Goal: Task Accomplishment & Management: Use online tool/utility

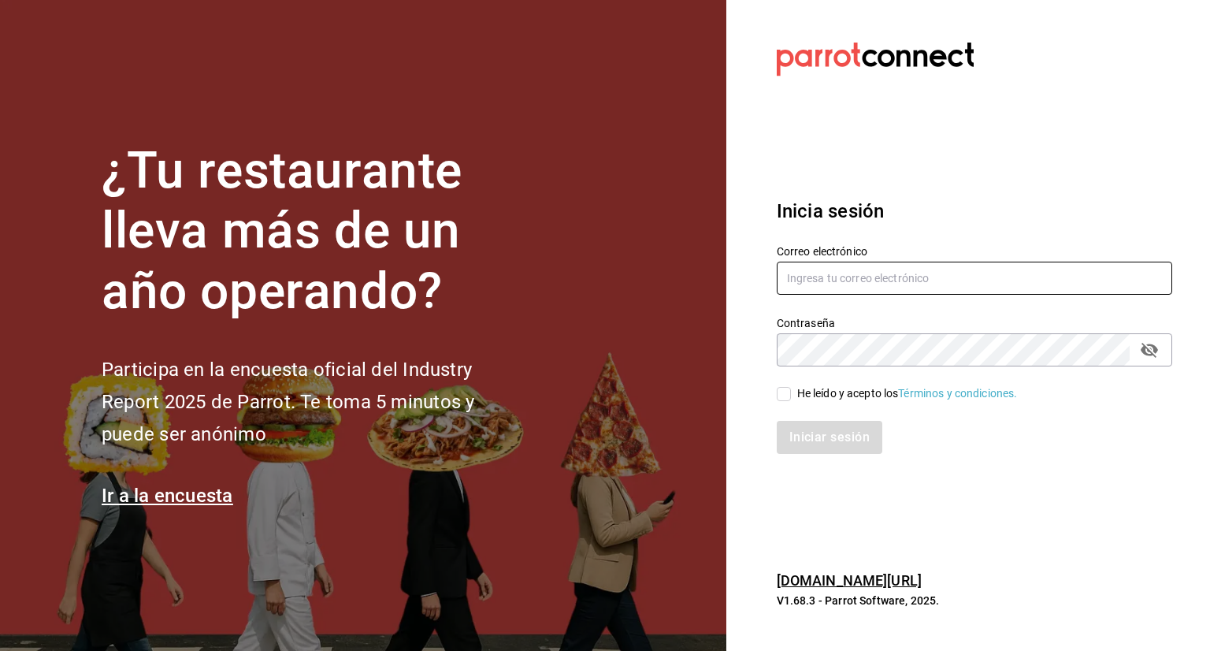
click at [817, 277] on input "text" at bounding box center [974, 278] width 395 height 33
click at [862, 279] on input "text" at bounding box center [974, 278] width 395 height 33
paste input "almacen@xoulart.com"
click at [862, 279] on input "almacen@xoulart.com" at bounding box center [974, 278] width 395 height 33
type input "almacen@xoulart.com"
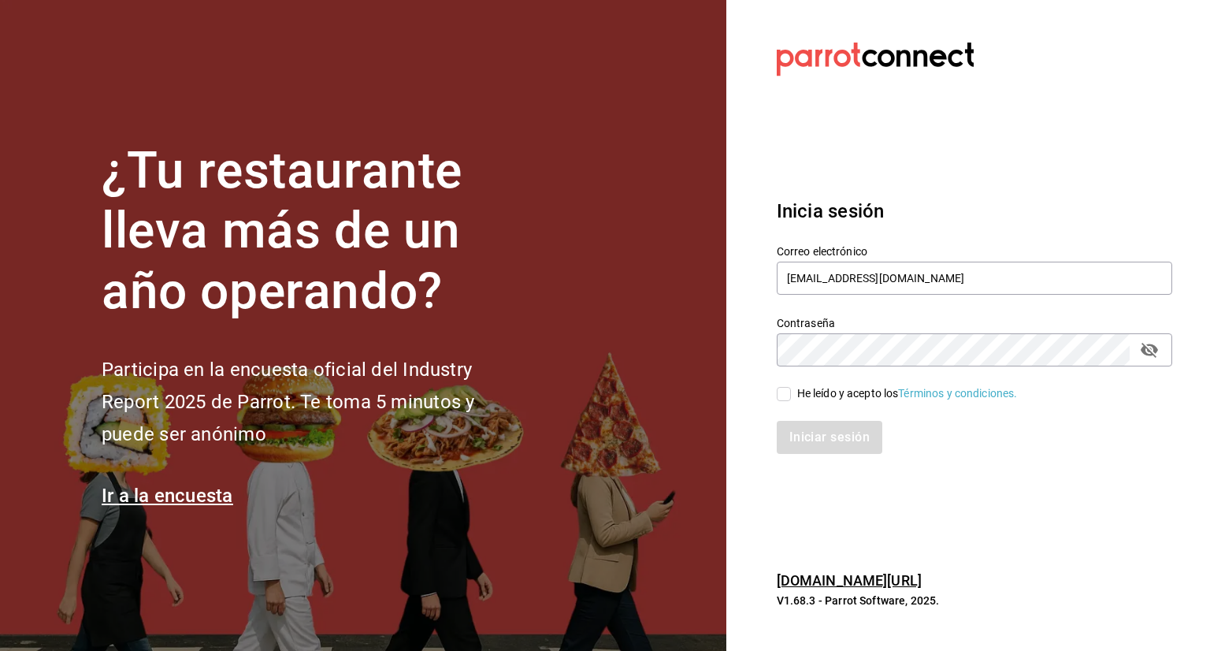
click at [1028, 445] on div "Iniciar sesión" at bounding box center [974, 437] width 395 height 33
click at [1157, 340] on icon "passwordField" at bounding box center [1149, 349] width 19 height 19
click at [973, 471] on div "Inicia sesión Correo electrónico almacen@xoulart.com Contraseña Contraseña He l…" at bounding box center [974, 325] width 395 height 295
click at [1131, 578] on h6 "pos.parrotsoftware.io/" at bounding box center [974, 581] width 395 height 23
click at [1103, 526] on section "Datos incorrectos. Verifica que tu Correo o Contraseña estén bien escritos. Ini…" at bounding box center [968, 325] width 484 height 651
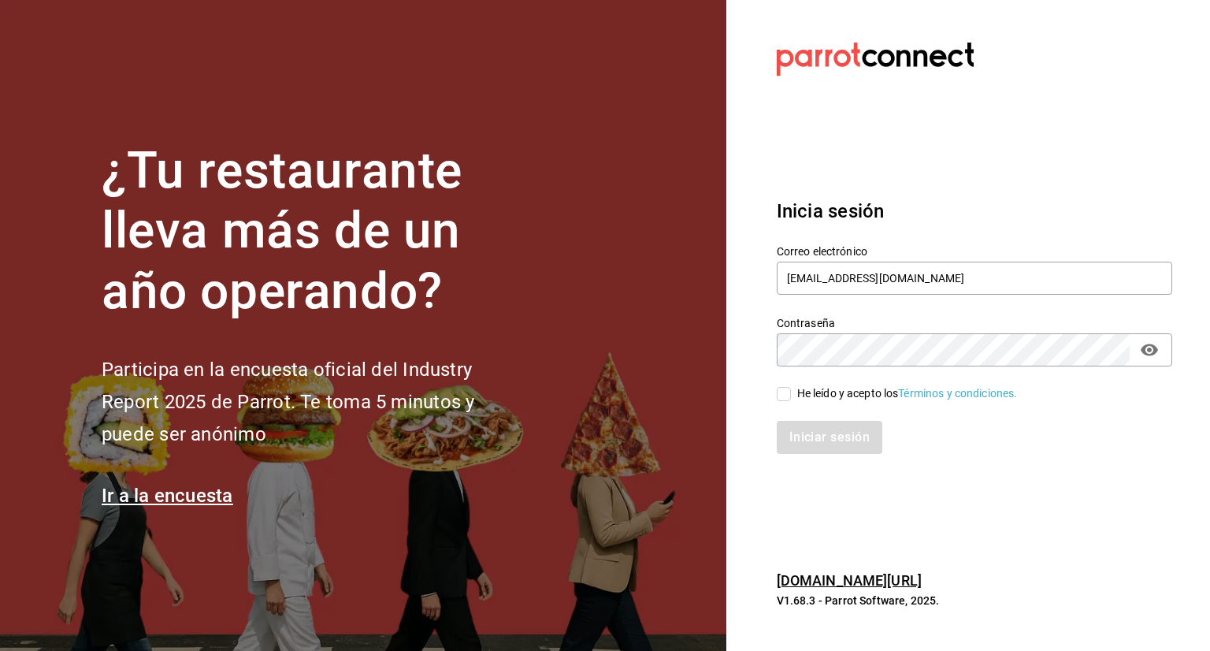
click at [1016, 533] on section "Datos incorrectos. Verifica que tu Correo o Contraseña estén bien escritos. Ini…" at bounding box center [968, 325] width 484 height 651
click at [788, 393] on input "He leído y acepto los Términos y condiciones." at bounding box center [784, 394] width 14 height 14
checkbox input "true"
click at [841, 433] on button "Iniciar sesión" at bounding box center [830, 437] width 107 height 33
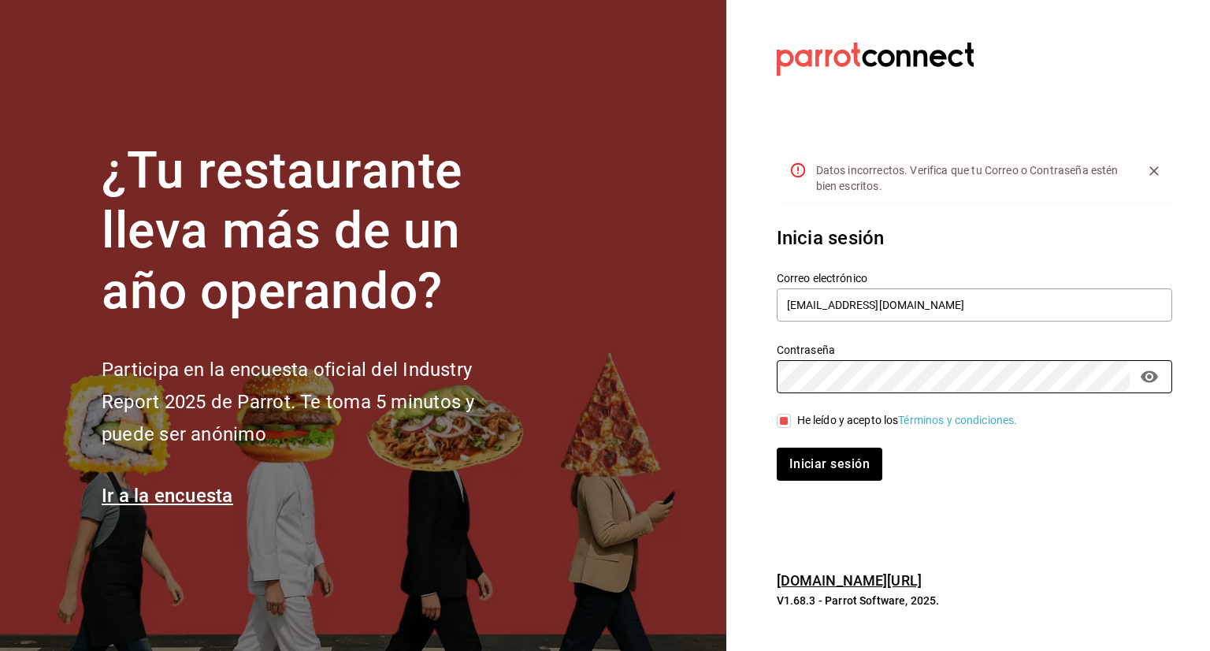
click at [777, 447] on button "Iniciar sesión" at bounding box center [830, 463] width 106 height 33
click at [1035, 483] on div "Inicia sesión Correo electrónico almacen@xoulart.com Contraseña Contraseña He l…" at bounding box center [974, 352] width 395 height 295
click at [819, 466] on button "Iniciar sesión" at bounding box center [830, 463] width 107 height 33
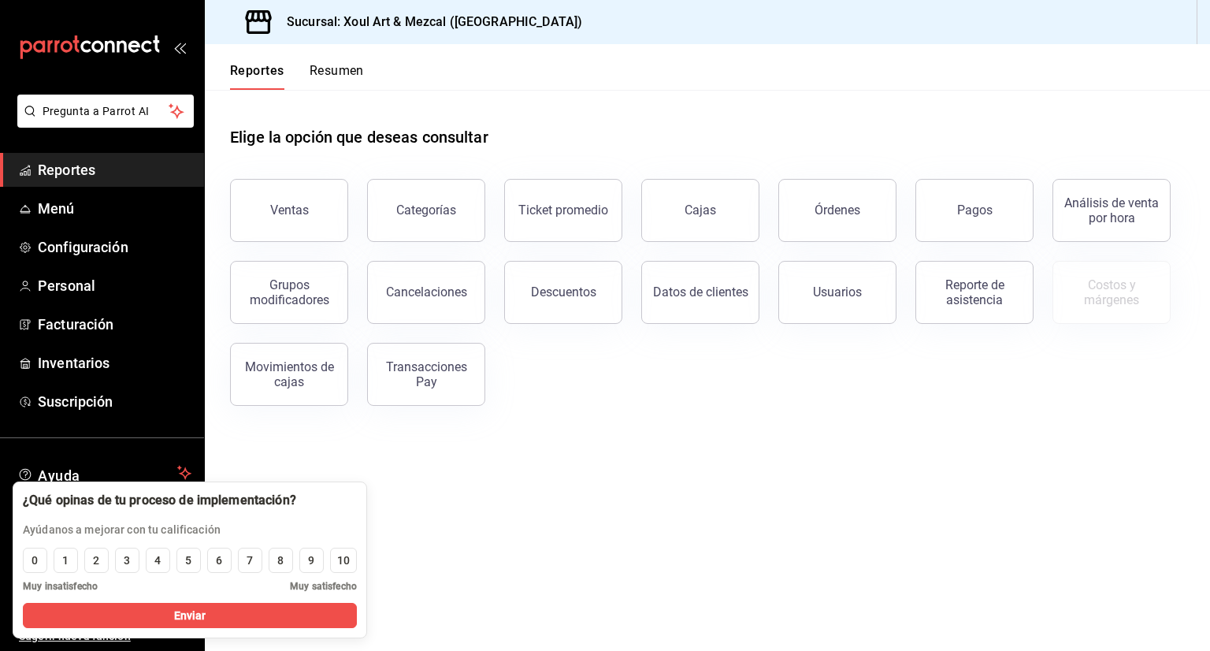
click at [431, 540] on main "Elige la opción que deseas consultar Ventas Categorías Ticket promedio Cajas Ór…" at bounding box center [707, 370] width 1005 height 561
click at [699, 477] on main "Elige la opción que deseas consultar Ventas Categorías Ticket promedio Cajas Ór…" at bounding box center [707, 370] width 1005 height 561
click at [593, 525] on main "Elige la opción que deseas consultar Ventas Categorías Ticket promedio Cajas Ór…" at bounding box center [707, 370] width 1005 height 561
click at [192, 487] on div "¿Qué opinas de tu proceso de implementación? Ayúdanos a mejorar con tu califica…" at bounding box center [159, 514] width 292 height 65
click at [718, 456] on main "Elige la opción que deseas consultar Ventas Categorías Ticket promedio Cajas Ór…" at bounding box center [707, 370] width 1005 height 561
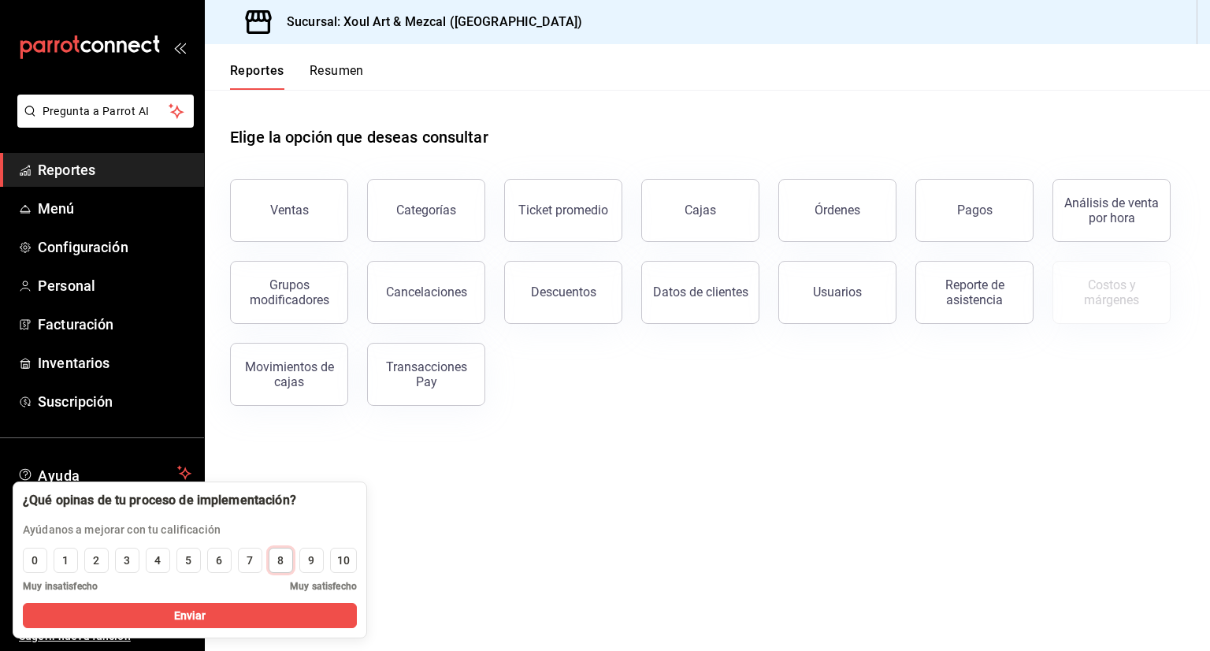
click at [273, 564] on button "8" at bounding box center [281, 560] width 24 height 25
click at [205, 617] on button "Enviar" at bounding box center [190, 615] width 334 height 25
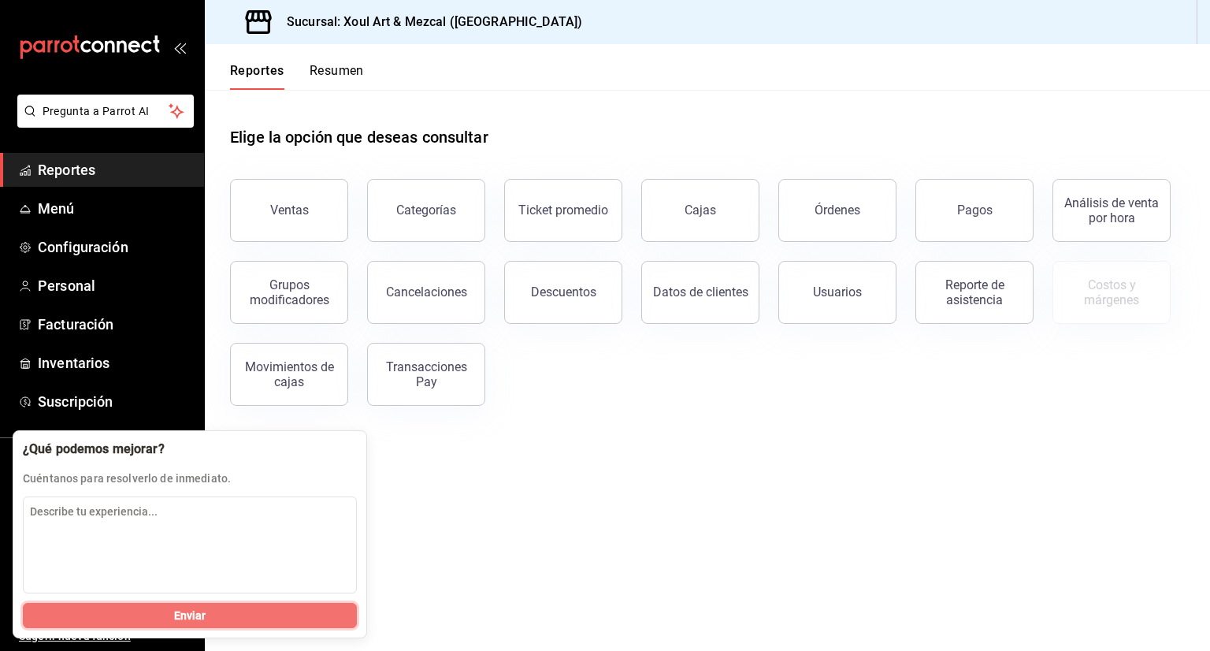
click at [210, 614] on button "Enviar" at bounding box center [190, 615] width 334 height 25
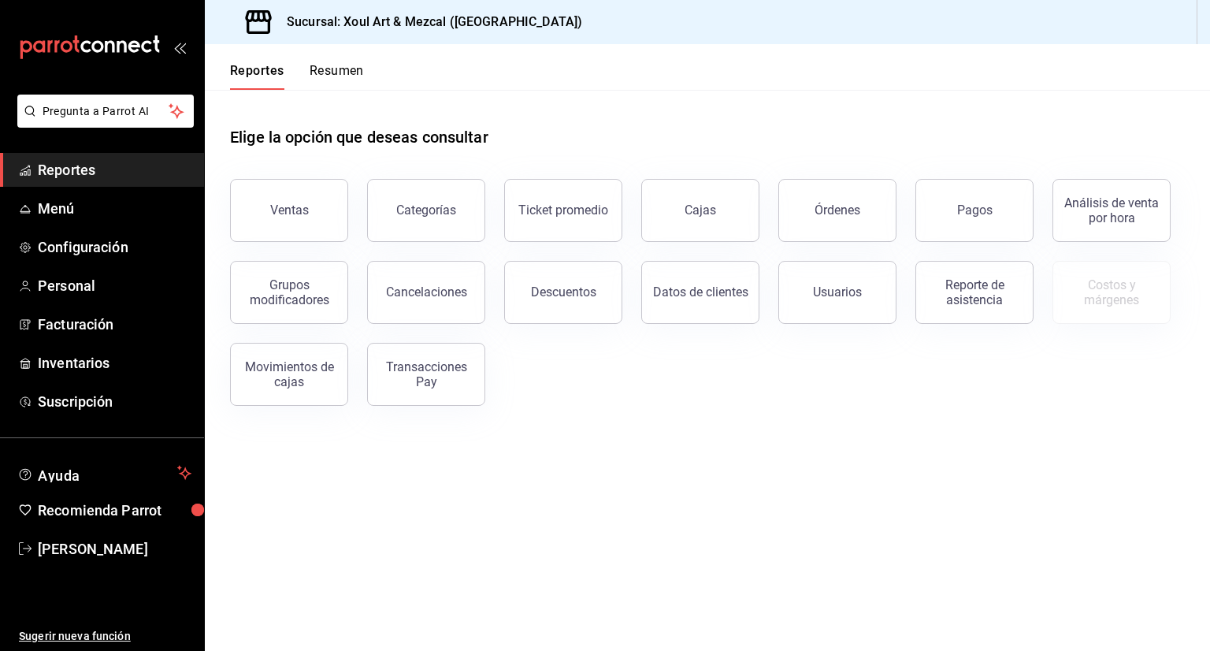
click at [381, 545] on main "Elige la opción que deseas consultar Ventas Categorías Ticket promedio Cajas Ór…" at bounding box center [707, 370] width 1005 height 561
click at [389, 507] on main "Elige la opción que deseas consultar Ventas Categorías Ticket promedio Cajas Ór…" at bounding box center [707, 370] width 1005 height 561
click at [115, 514] on span "Recomienda Parrot" at bounding box center [115, 509] width 154 height 21
click at [566, 482] on main "Elige la opción que deseas consultar Ventas Categorías Ticket promedio Cajas Ór…" at bounding box center [707, 370] width 1005 height 561
click at [368, 498] on main "Elige la opción que deseas consultar Ventas Categorías Ticket promedio Cajas Ór…" at bounding box center [707, 370] width 1005 height 561
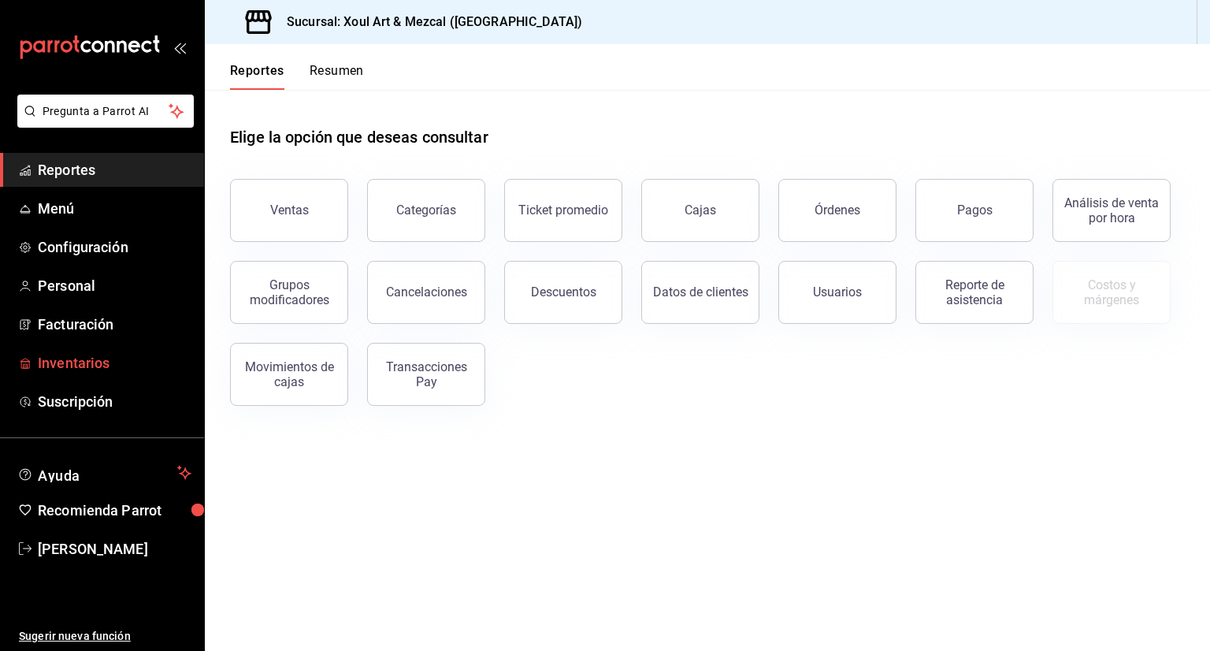
click at [84, 358] on span "Inventarios" at bounding box center [115, 362] width 154 height 21
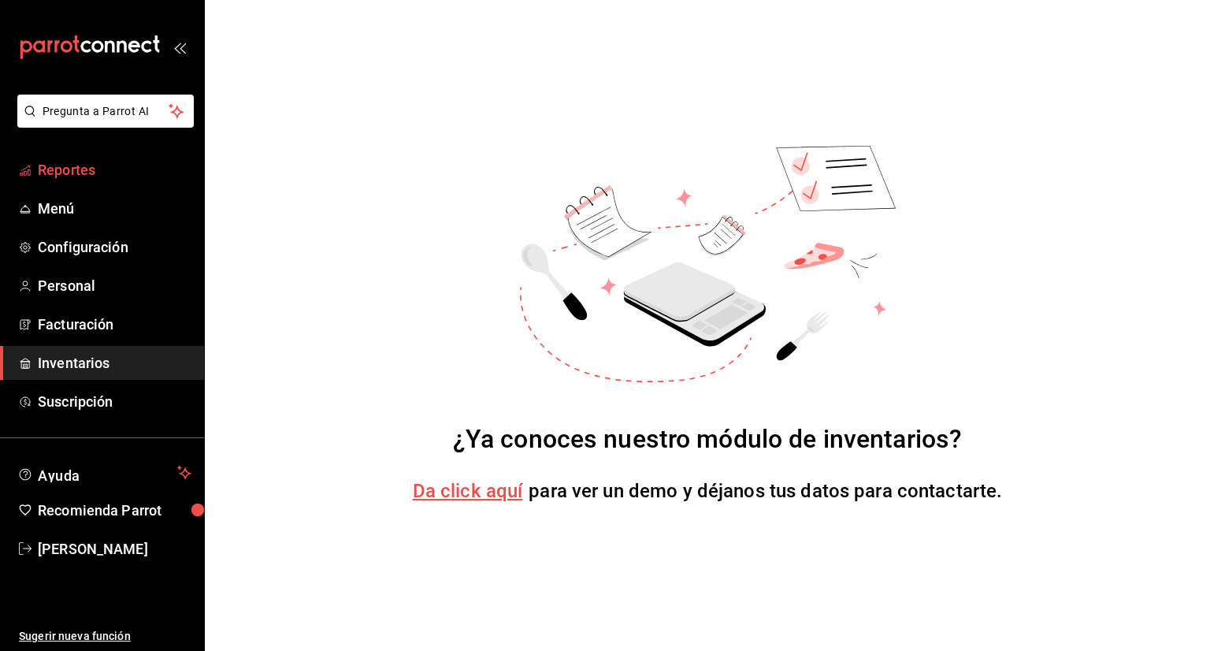
click at [70, 173] on span "Reportes" at bounding box center [115, 169] width 154 height 21
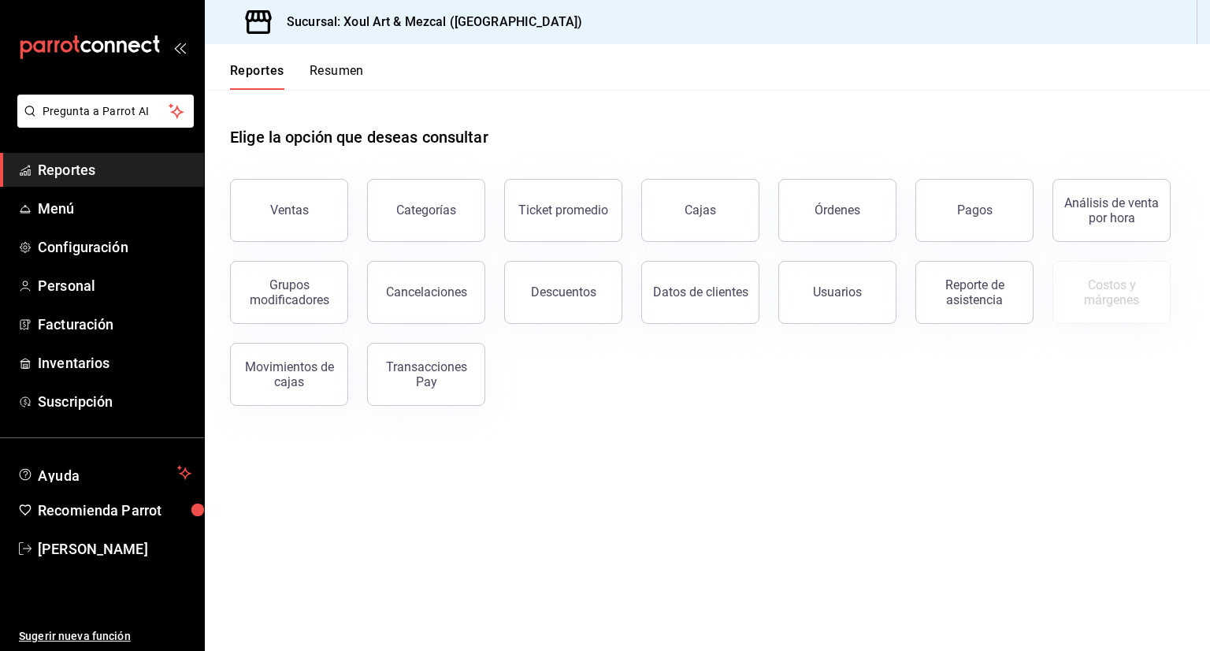
click at [642, 572] on main "Elige la opción que deseas consultar Ventas Categorías Ticket promedio Cajas Ór…" at bounding box center [707, 370] width 1005 height 561
click at [601, 593] on main "Elige la opción que deseas consultar Ventas Categorías Ticket promedio Cajas Ór…" at bounding box center [707, 370] width 1005 height 561
click at [652, 562] on main "Elige la opción que deseas consultar Ventas Categorías Ticket promedio Cajas Ór…" at bounding box center [707, 370] width 1005 height 561
click at [265, 237] on button "Ventas" at bounding box center [289, 210] width 118 height 63
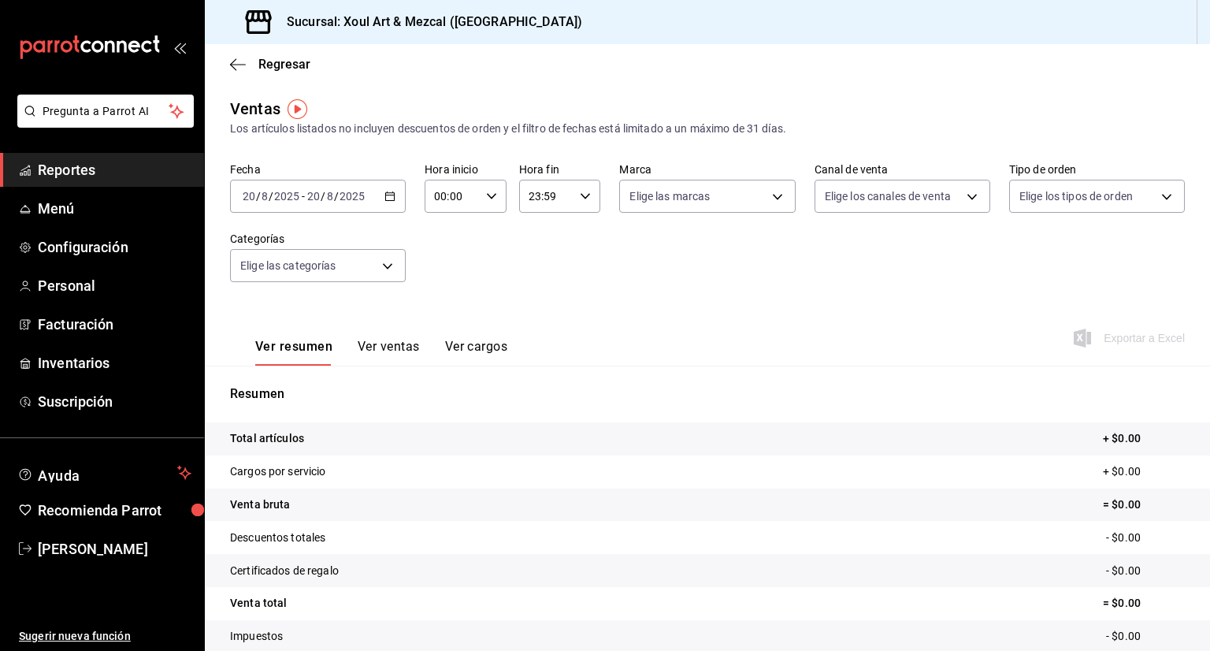
click at [700, 352] on div "Ver resumen Ver ventas Ver cargos Exportar a Excel" at bounding box center [707, 333] width 1005 height 65
click at [388, 200] on \(Stroke\) "button" at bounding box center [389, 196] width 9 height 9
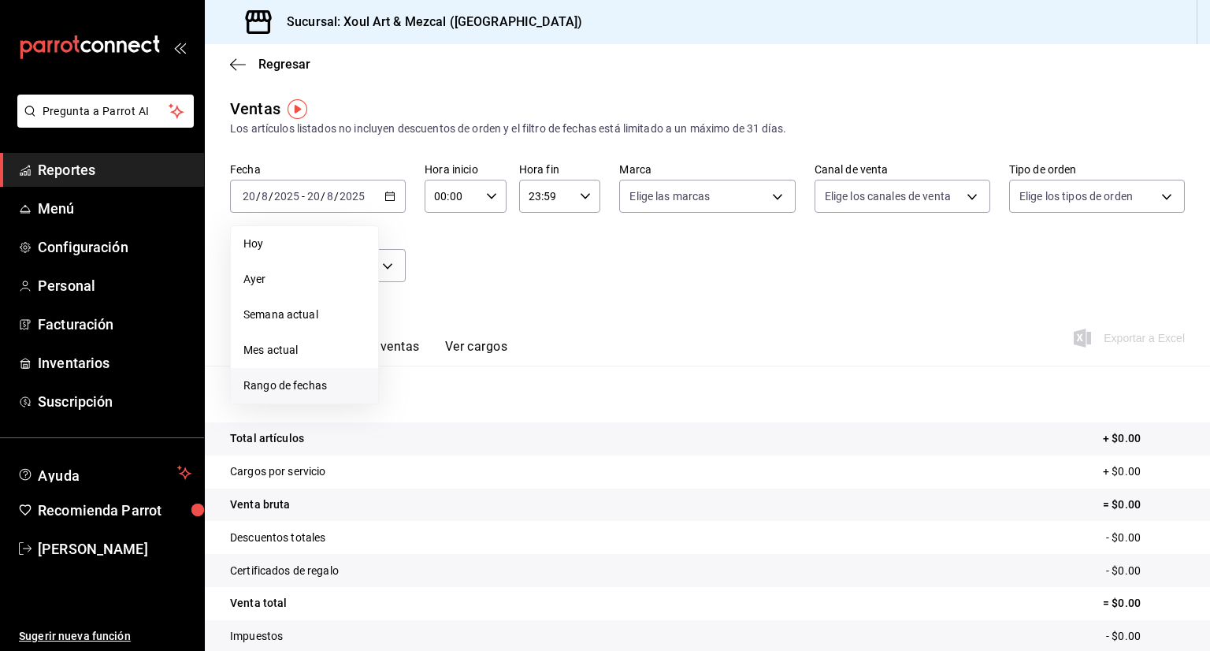
click at [279, 389] on span "Rango de fechas" at bounding box center [304, 385] width 122 height 17
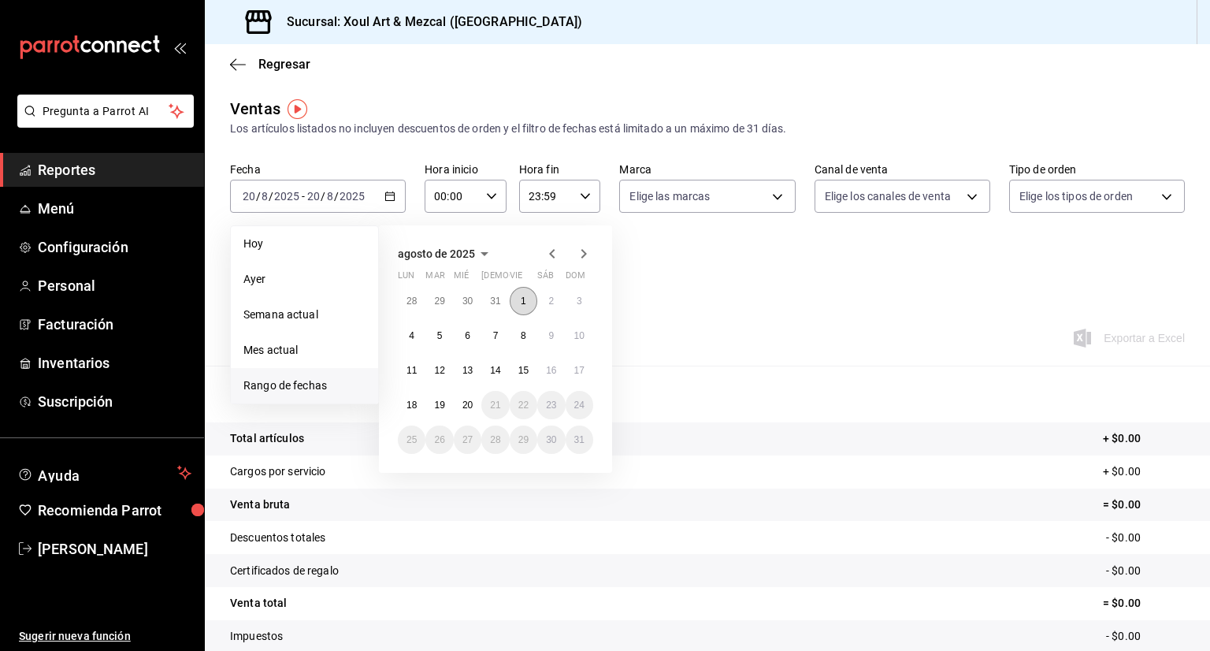
click at [532, 301] on button "1" at bounding box center [524, 301] width 28 height 28
click at [467, 403] on abbr "20" at bounding box center [467, 404] width 10 height 11
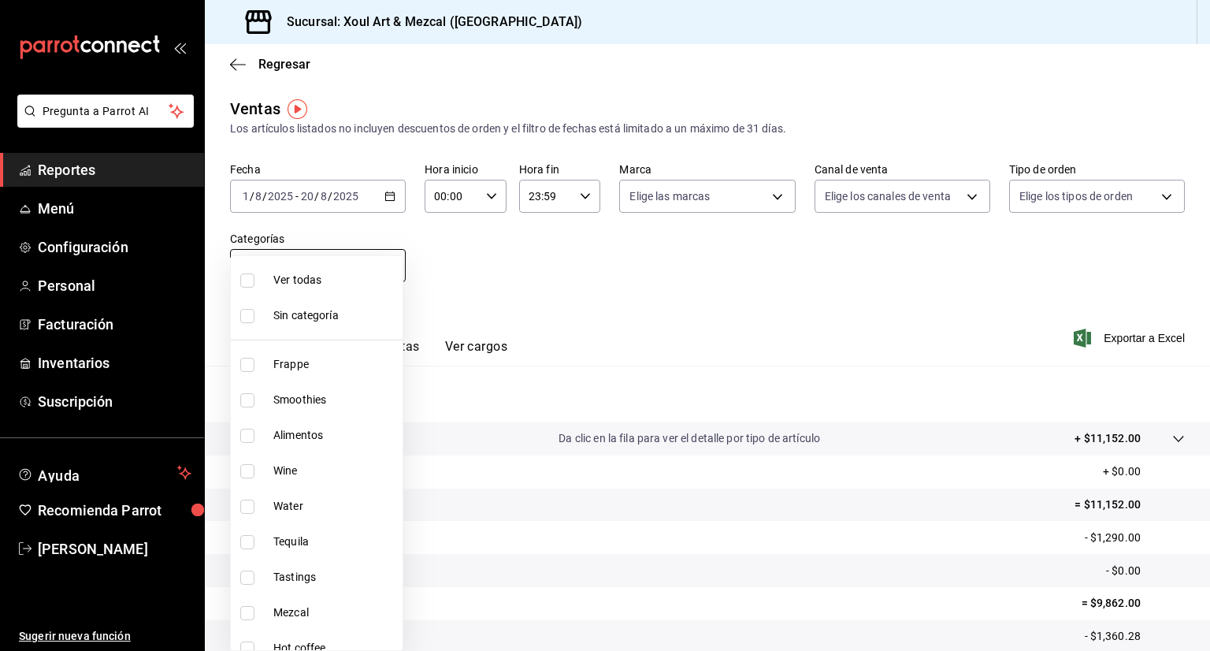
click at [319, 275] on body "Pregunta a Parrot AI Reportes Menú Configuración Personal Facturación Inventari…" at bounding box center [605, 325] width 1210 height 651
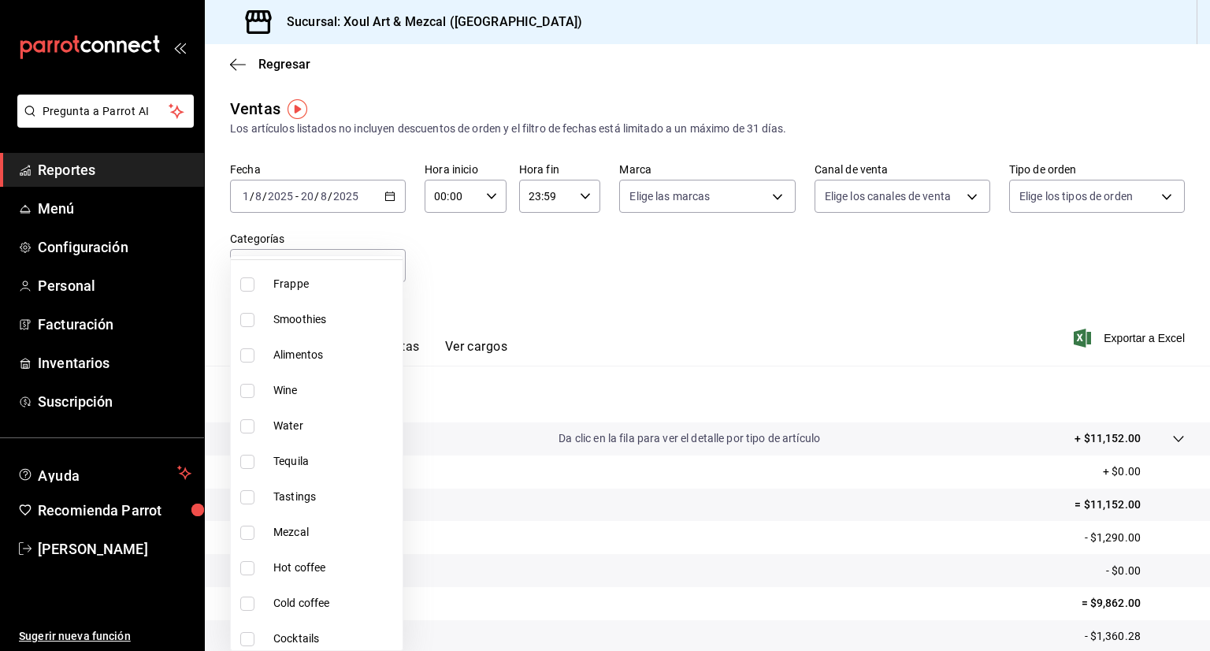
scroll to position [122, 0]
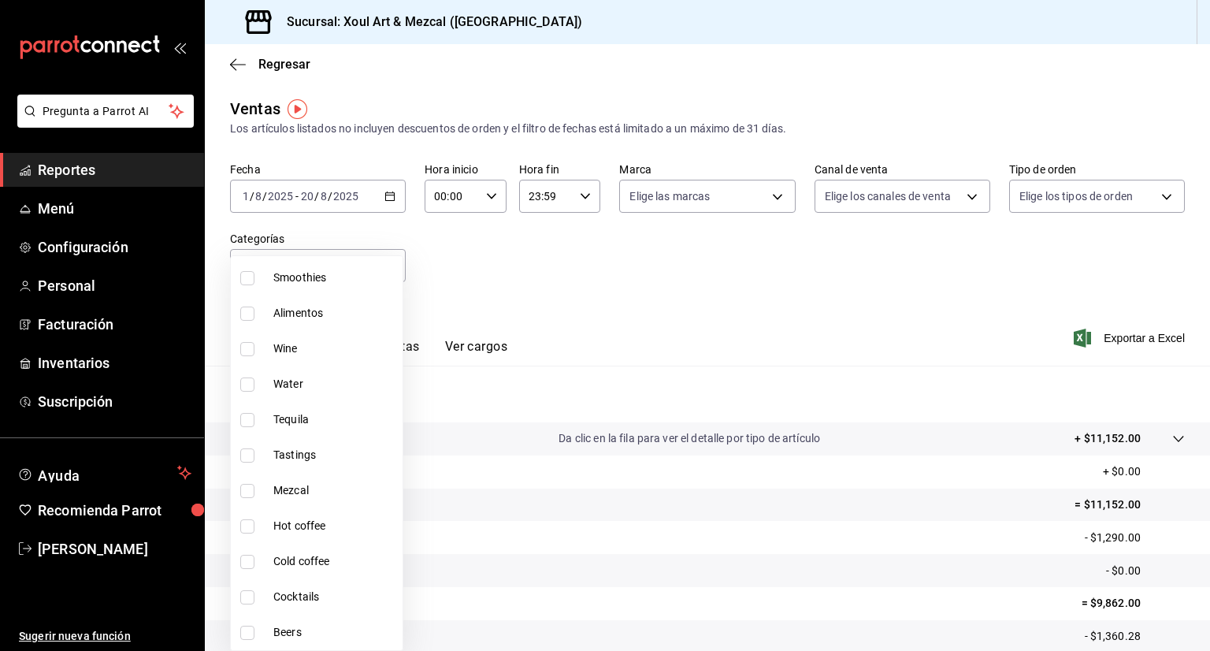
click at [252, 634] on input "checkbox" at bounding box center [247, 633] width 14 height 14
checkbox input "true"
type input "7e9c8002-a37e-4e68-a651-c20b93ea0dcf"
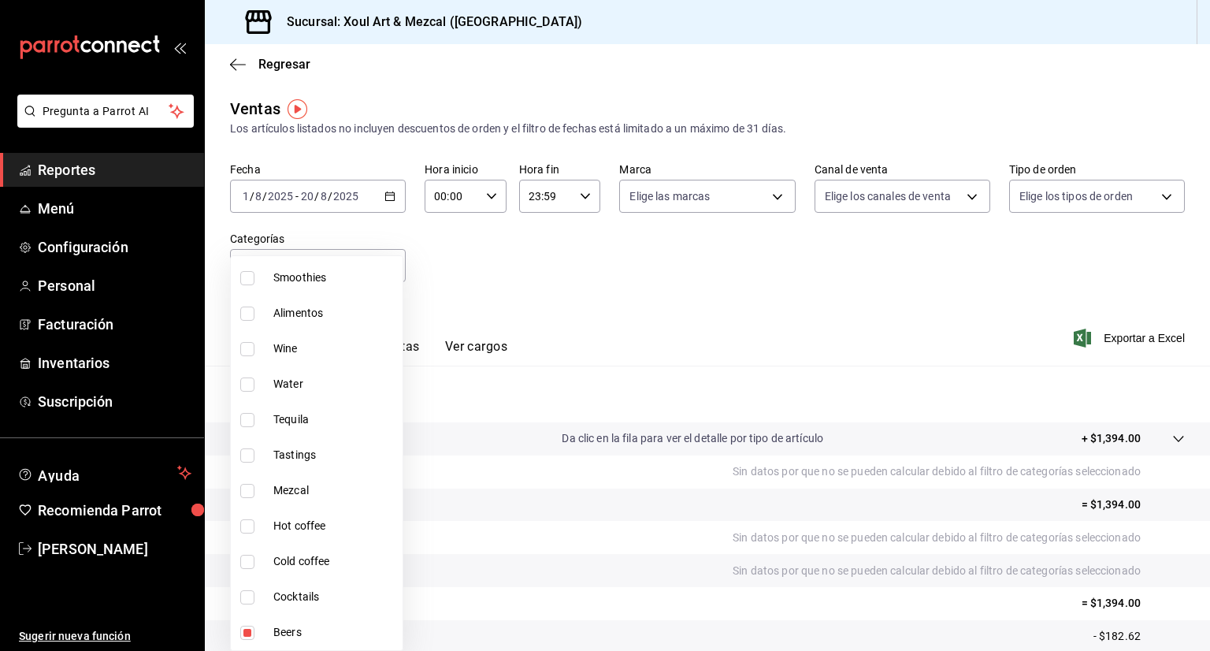
click at [686, 284] on div at bounding box center [605, 325] width 1210 height 651
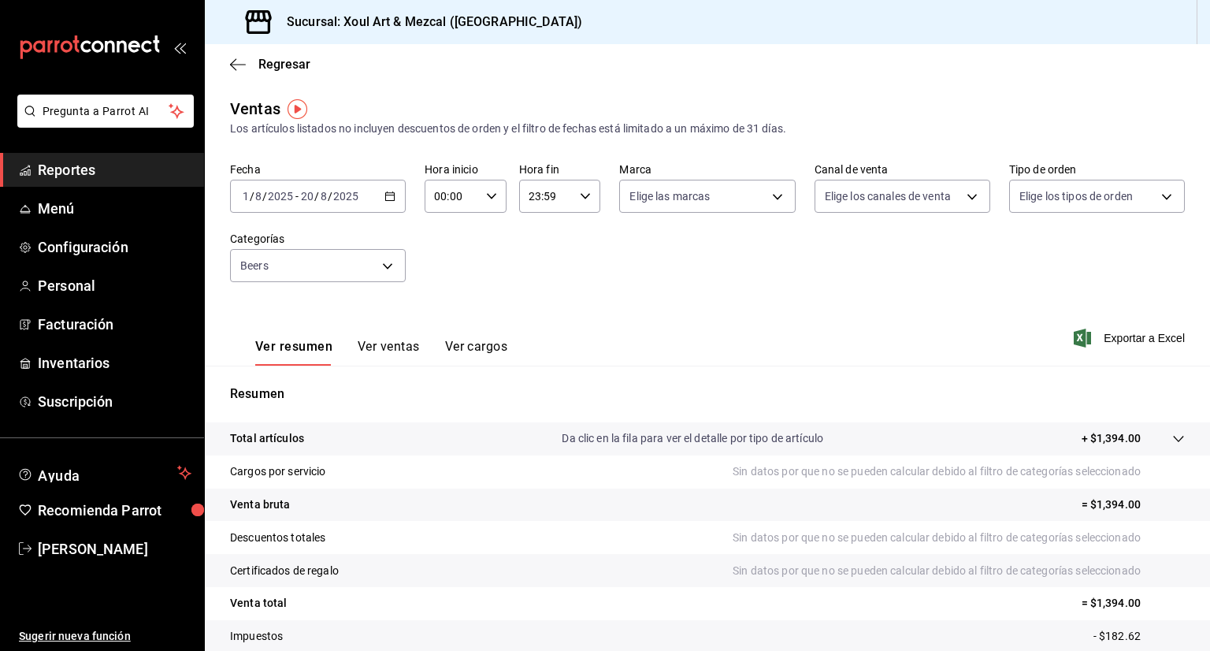
click at [686, 284] on div "Ver todas Sin categoría Frappe Smoothies Alimentos Wine Water Tequila Tastings …" at bounding box center [605, 325] width 1210 height 651
drag, startPoint x: 686, startPoint y: 284, endPoint x: 410, endPoint y: 340, distance: 281.5
click at [410, 340] on div "Ventas Los artículos listados no incluyen descuentos de orden y el filtro de fe…" at bounding box center [707, 413] width 1005 height 633
click at [410, 340] on button "Ver ventas" at bounding box center [389, 352] width 62 height 27
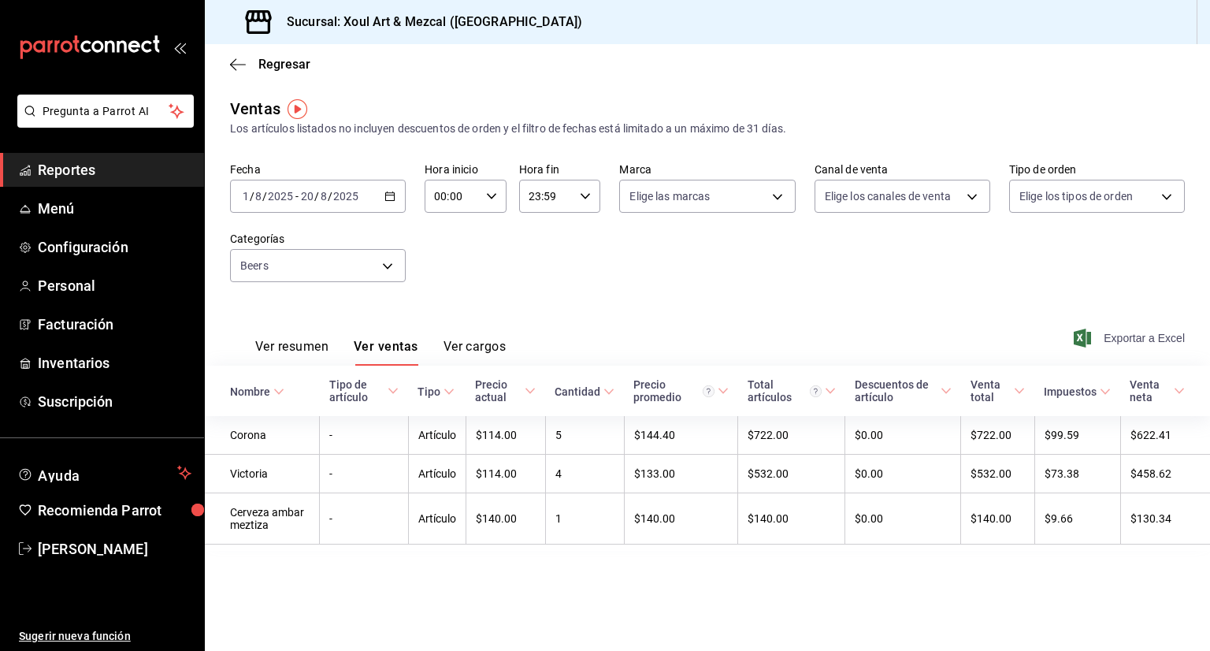
click at [1109, 332] on span "Exportar a Excel" at bounding box center [1131, 338] width 108 height 19
click at [393, 195] on \(Stroke\) "button" at bounding box center [390, 195] width 9 height 1
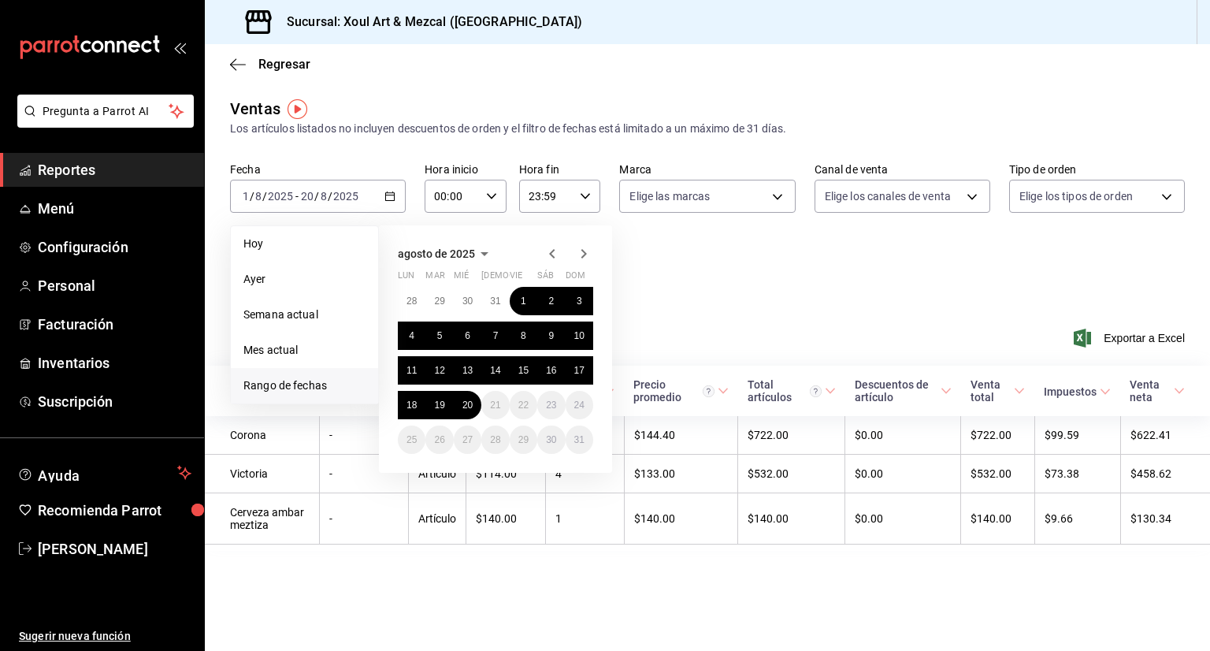
click at [551, 250] on icon "button" at bounding box center [552, 253] width 19 height 19
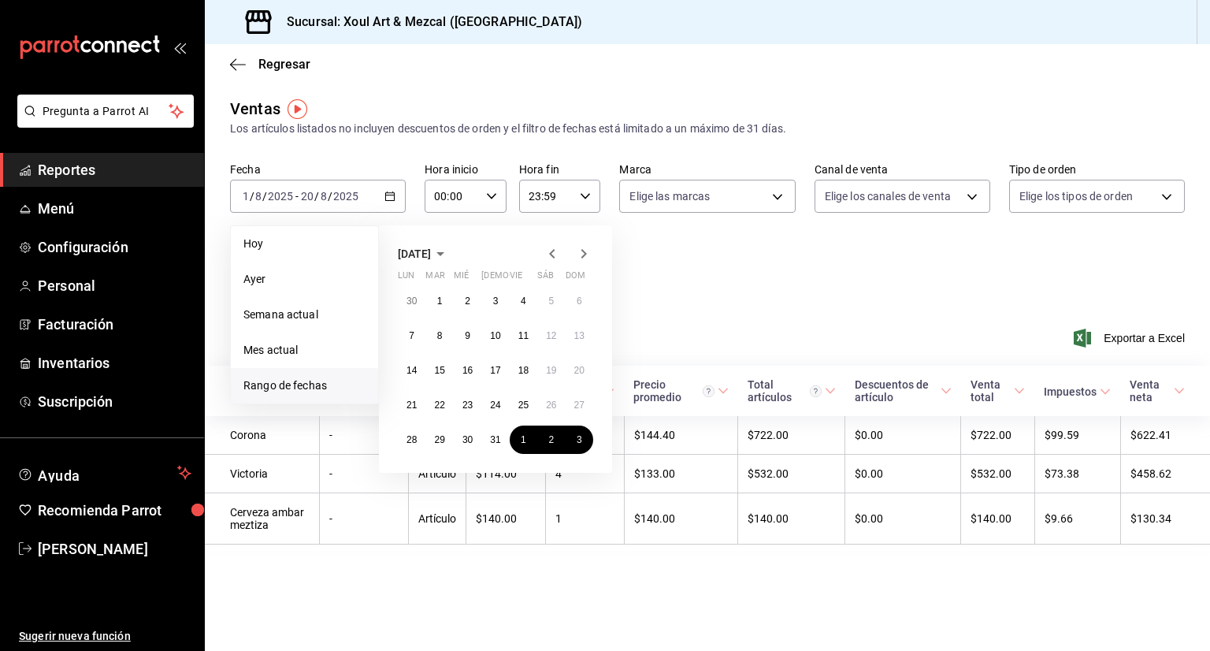
click at [551, 256] on icon "button" at bounding box center [552, 253] width 6 height 9
click at [551, 250] on icon "button" at bounding box center [552, 253] width 19 height 19
click at [498, 302] on button "1" at bounding box center [495, 301] width 28 height 28
click at [583, 252] on icon "button" at bounding box center [584, 253] width 6 height 9
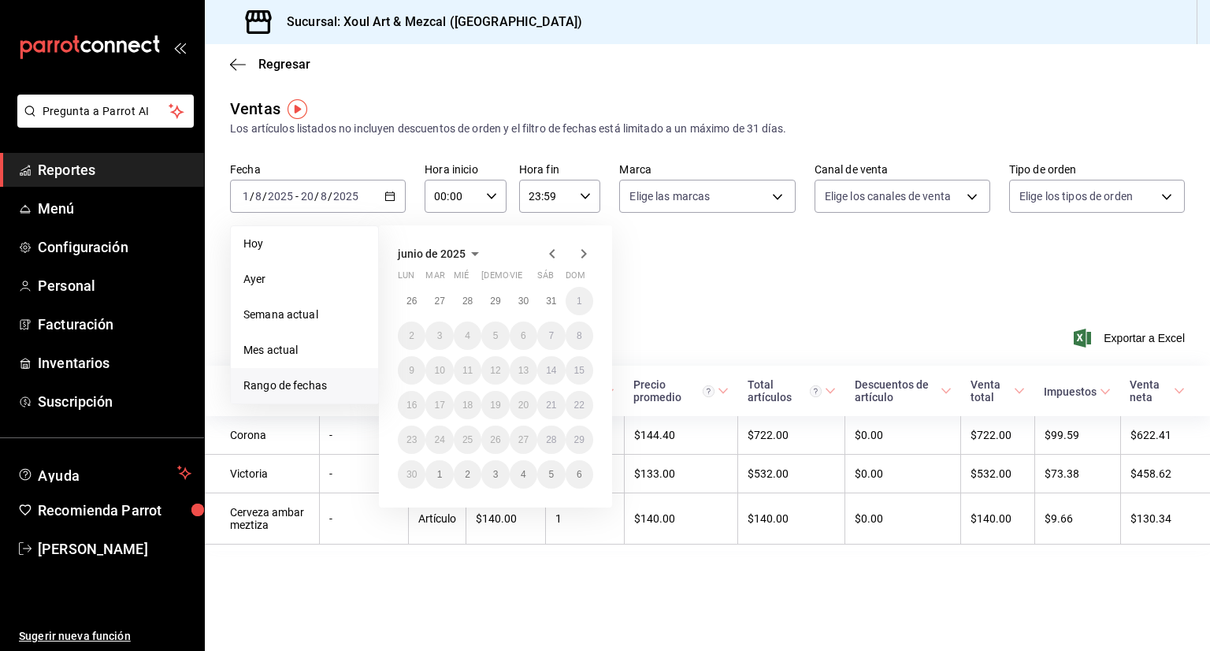
click at [583, 252] on icon "button" at bounding box center [584, 253] width 6 height 9
click at [552, 253] on icon "button" at bounding box center [552, 253] width 19 height 19
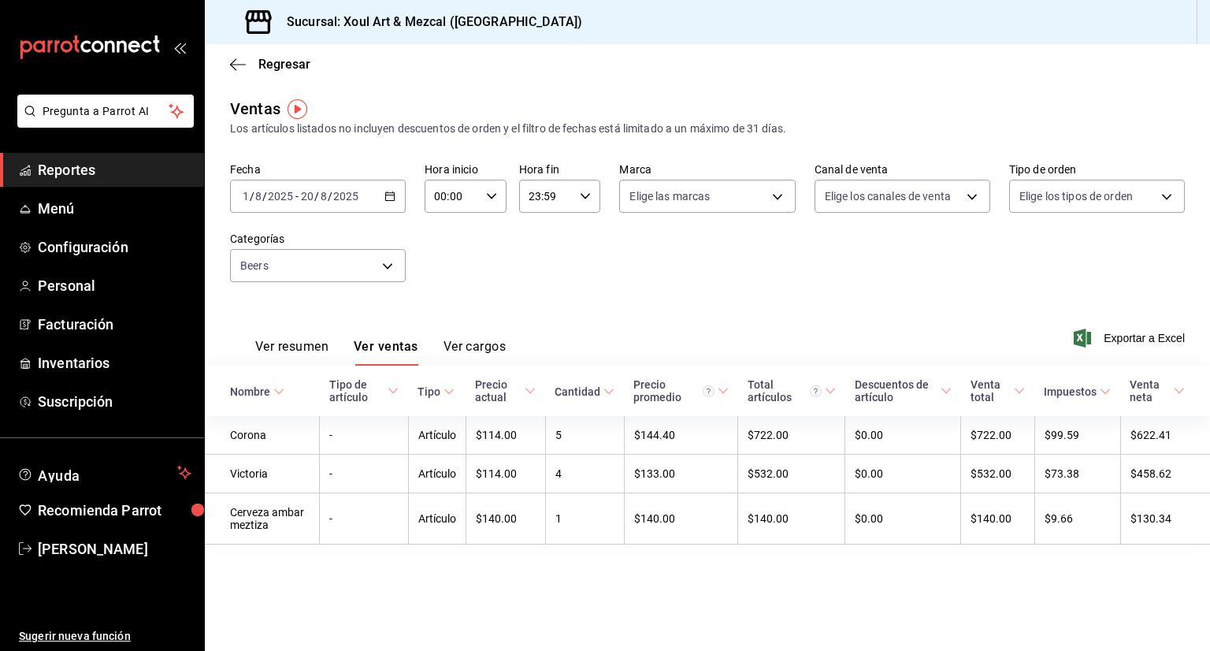
click at [734, 289] on div "Fecha [DATE] [DATE] - [DATE] [DATE] Hora inicio 00:00 Hora inicio Hora fin 23:5…" at bounding box center [707, 231] width 955 height 139
click at [81, 288] on span "Personal" at bounding box center [115, 285] width 154 height 21
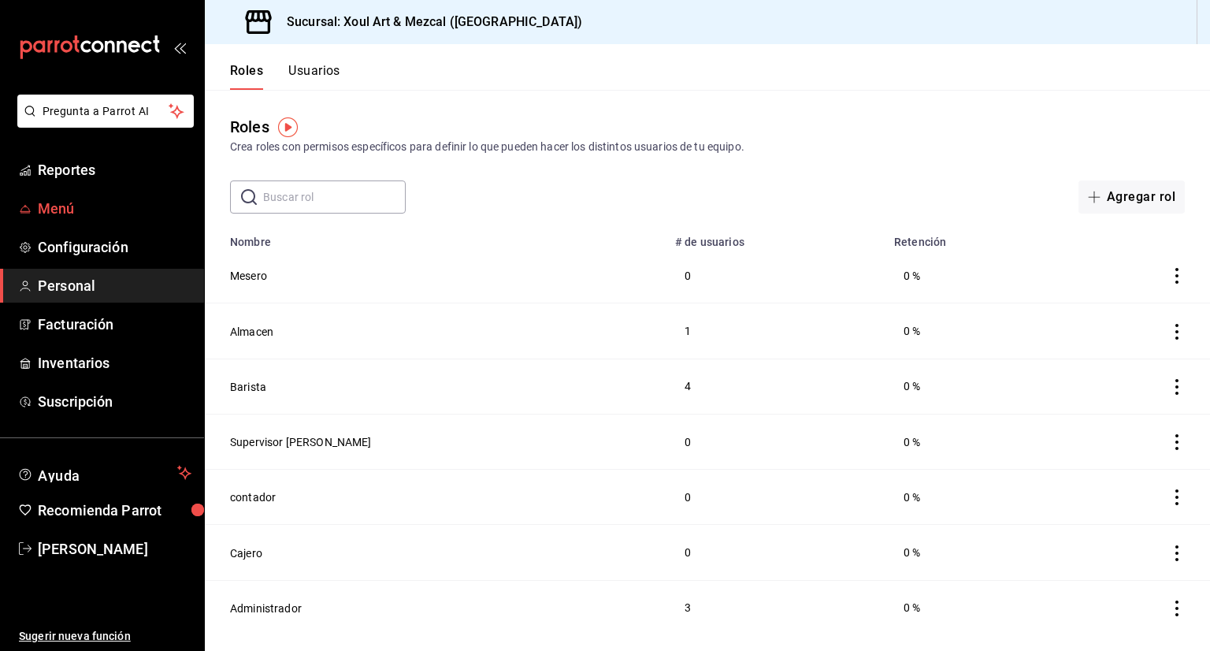
click at [69, 202] on span "Menú" at bounding box center [115, 208] width 154 height 21
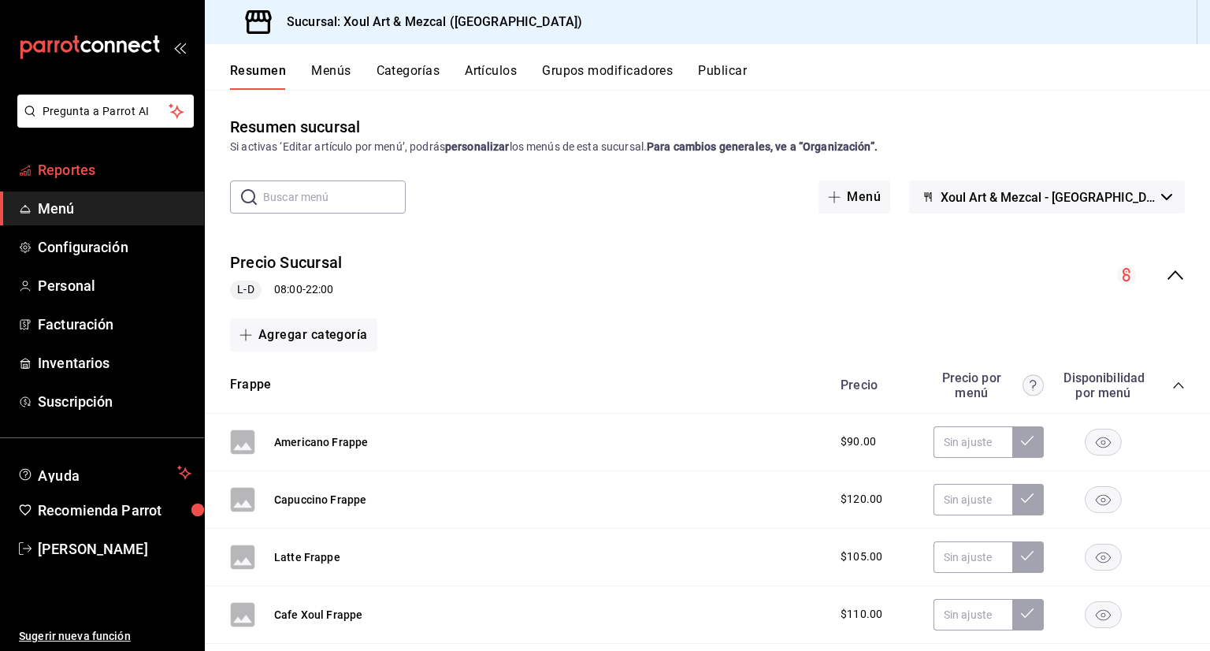
click at [98, 159] on span "Reportes" at bounding box center [115, 169] width 154 height 21
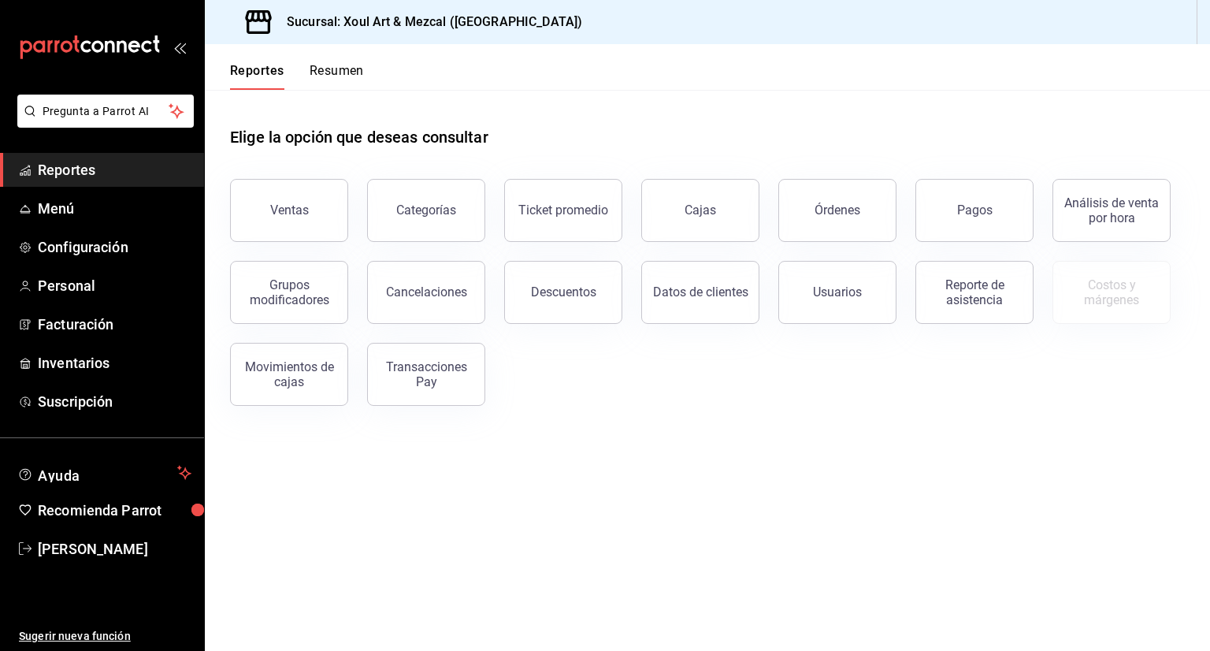
click at [854, 527] on main "Elige la opción que deseas consultar Ventas Categorías Ticket promedio Cajas Ór…" at bounding box center [707, 370] width 1005 height 561
click at [539, 470] on main "Elige la opción que deseas consultar Ventas Categorías Ticket promedio Cajas Ór…" at bounding box center [707, 370] width 1005 height 561
click at [104, 171] on span "Reportes" at bounding box center [115, 169] width 154 height 21
click at [273, 202] on div "Ventas" at bounding box center [289, 209] width 39 height 15
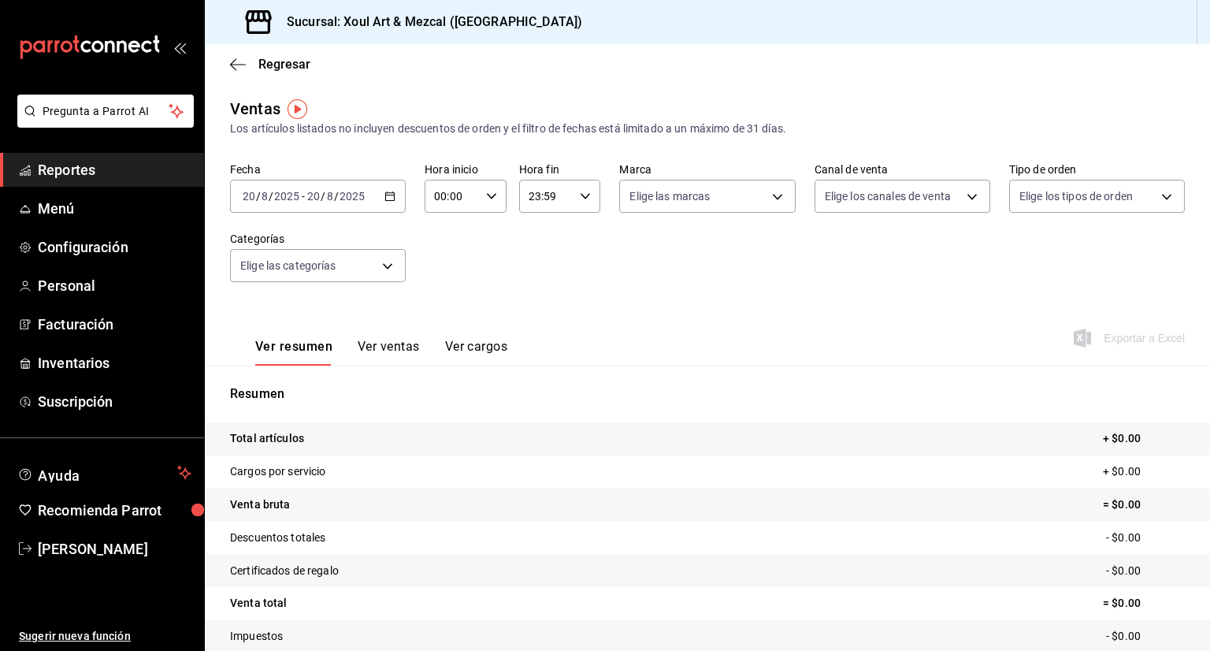
click at [388, 191] on icon "button" at bounding box center [389, 196] width 11 height 11
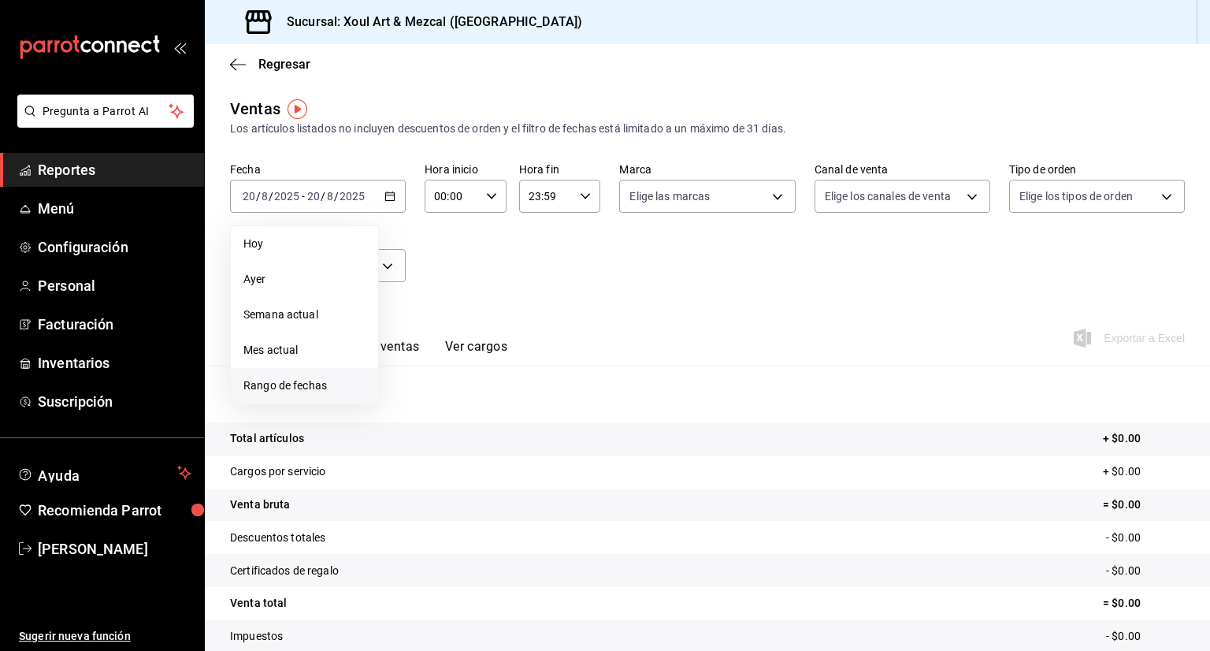
click at [271, 388] on span "Rango de fechas" at bounding box center [304, 385] width 122 height 17
click at [553, 250] on icon "button" at bounding box center [552, 253] width 6 height 9
click at [444, 294] on button "1" at bounding box center [439, 301] width 28 height 28
click at [499, 429] on button "31" at bounding box center [495, 439] width 28 height 28
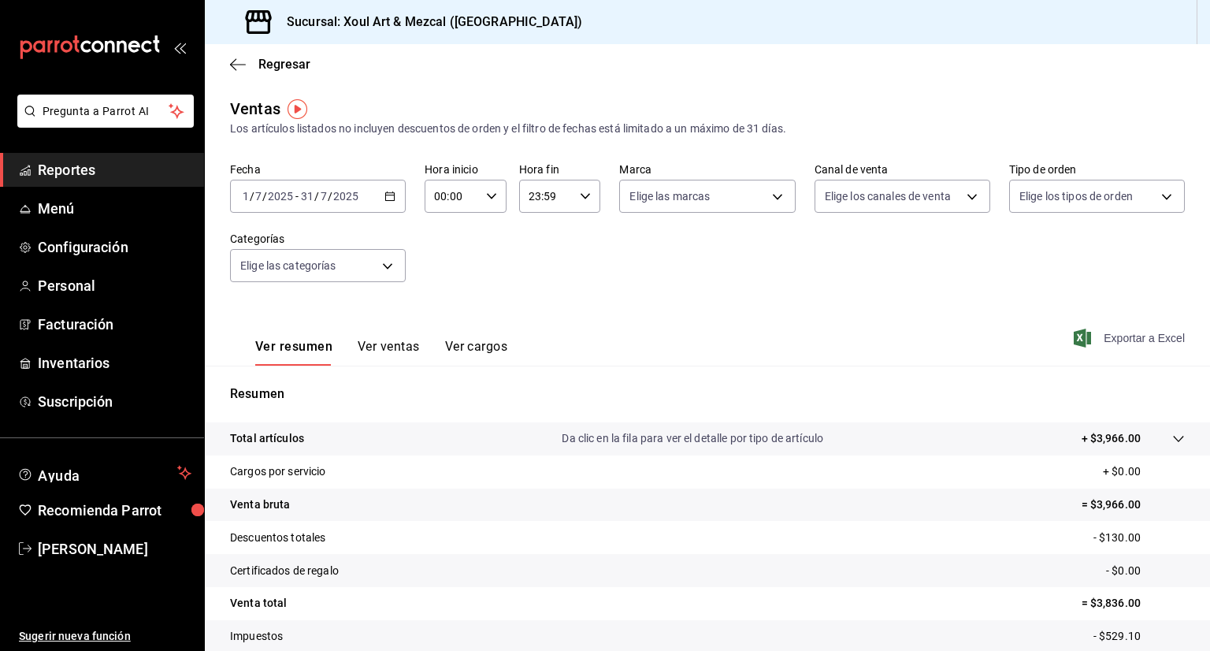
click at [1138, 337] on span "Exportar a Excel" at bounding box center [1131, 338] width 108 height 19
click at [94, 287] on span "Personal" at bounding box center [115, 285] width 154 height 21
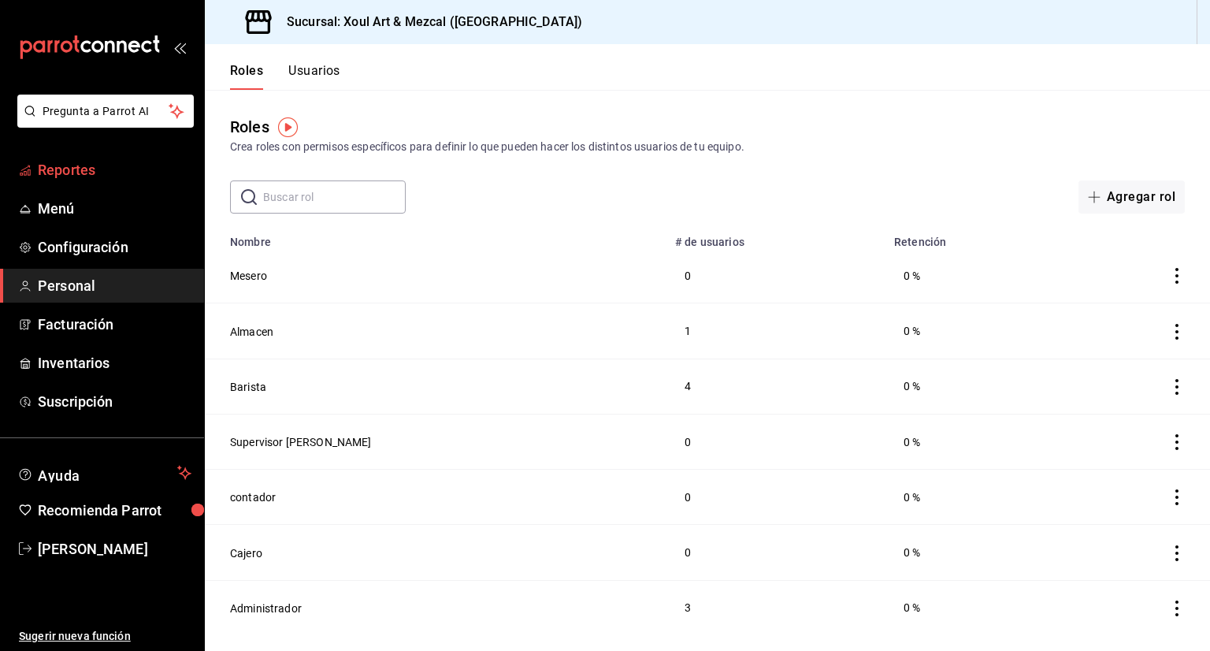
click at [94, 165] on span "Reportes" at bounding box center [115, 169] width 154 height 21
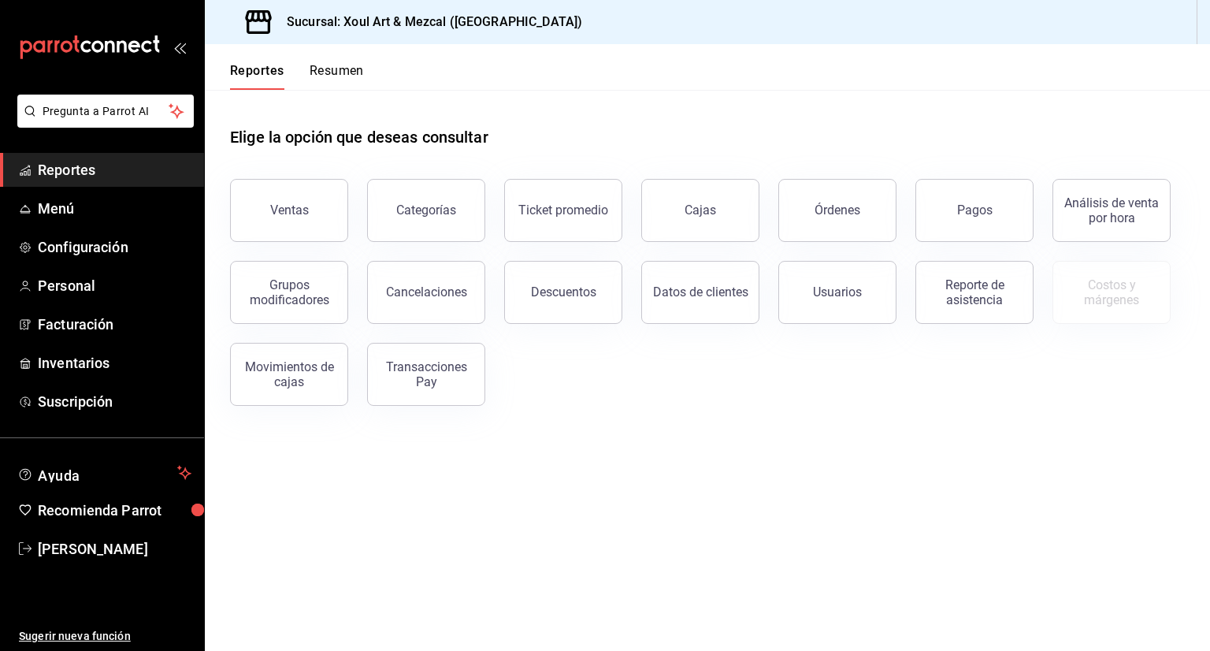
click at [574, 447] on main "Elige la opción que deseas consultar Ventas Categorías Ticket promedio Cajas Ór…" at bounding box center [707, 370] width 1005 height 561
click at [299, 182] on button "Ventas" at bounding box center [289, 210] width 118 height 63
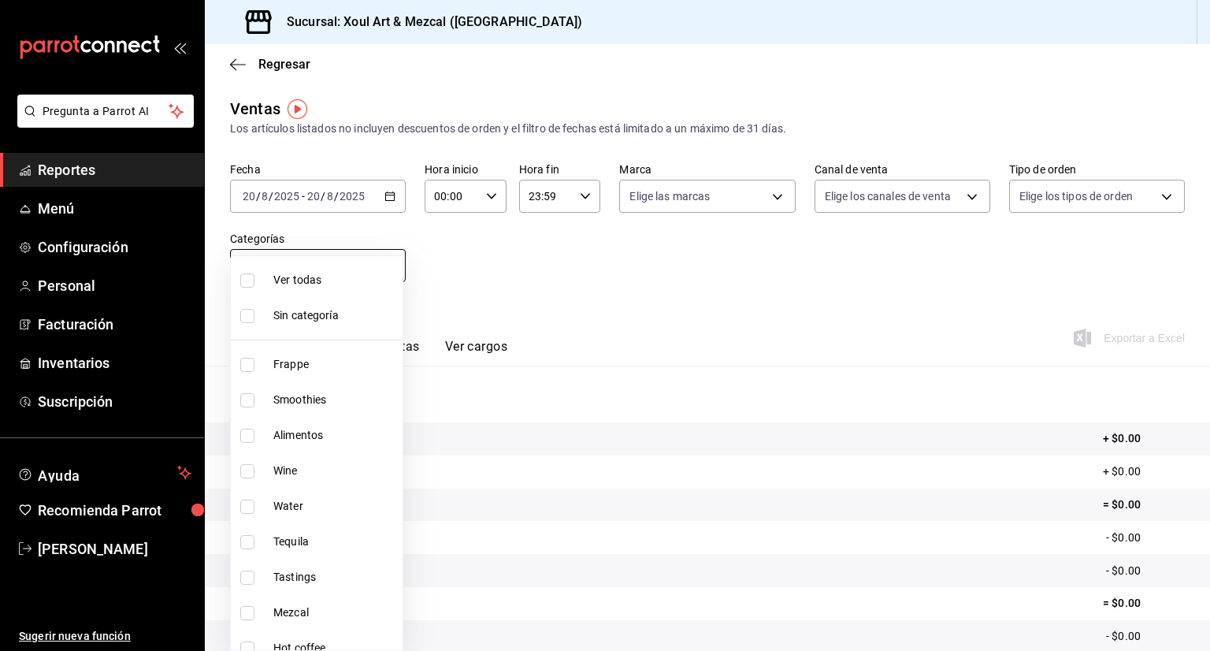
click at [317, 265] on body "Pregunta a Parrot AI Reportes Menú Configuración Personal Facturación Inventari…" at bounding box center [605, 325] width 1210 height 651
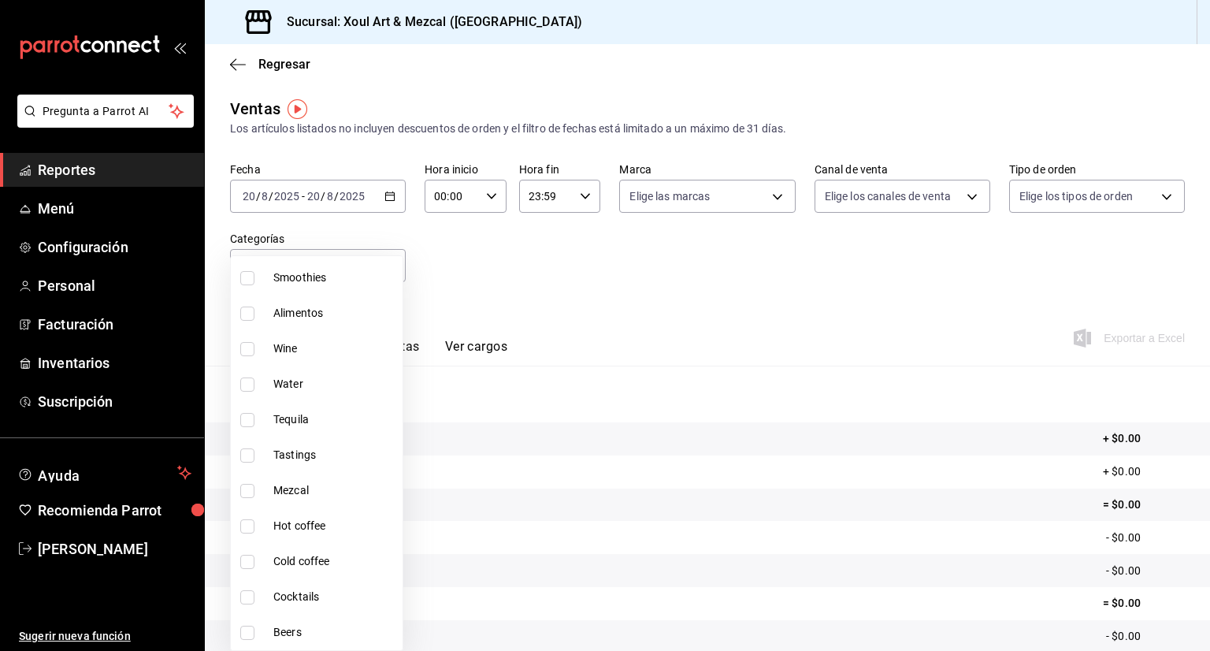
click at [301, 633] on span "Beers" at bounding box center [334, 632] width 123 height 17
type input "7e9c8002-a37e-4e68-a651-c20b93ea0dcf"
checkbox input "true"
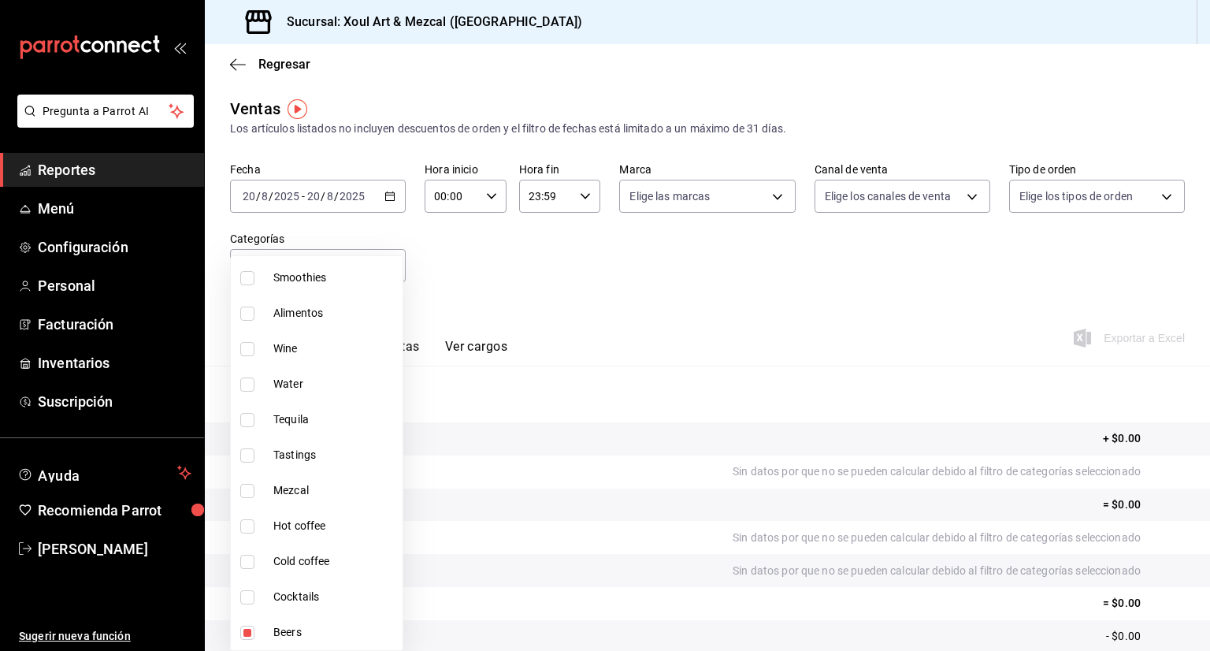
click at [388, 193] on div at bounding box center [605, 325] width 1210 height 651
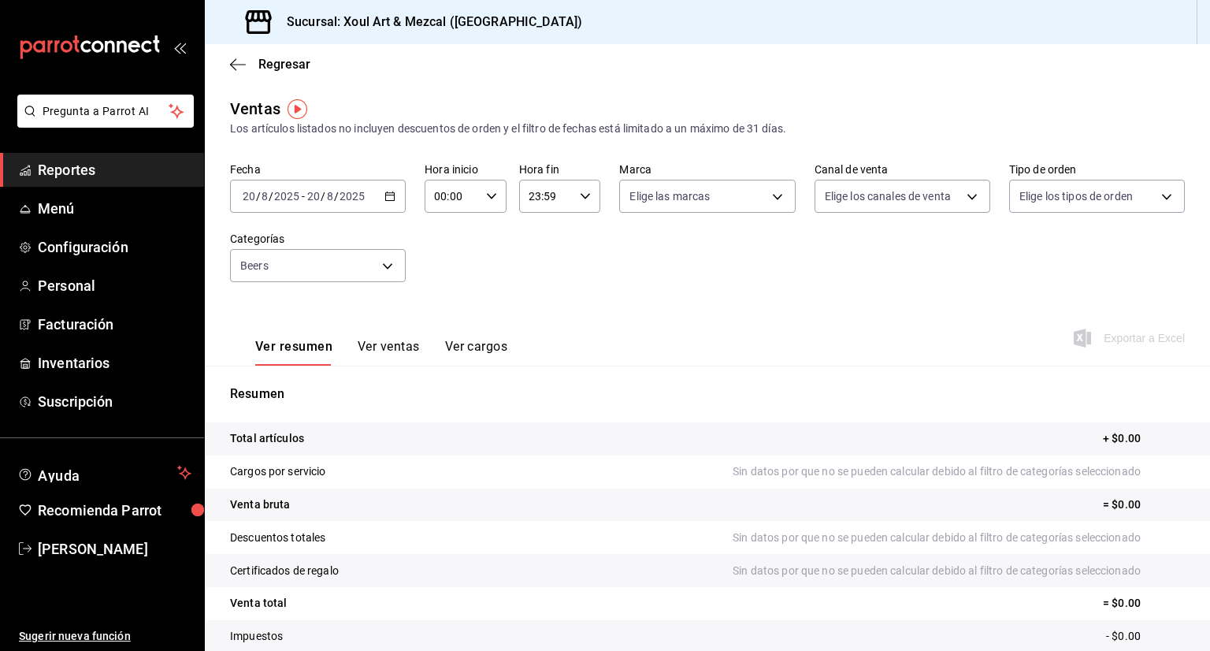
click at [391, 191] on icon "button" at bounding box center [389, 196] width 11 height 11
click at [277, 351] on span "Mes actual" at bounding box center [304, 350] width 122 height 17
click at [387, 201] on icon "button" at bounding box center [389, 196] width 11 height 11
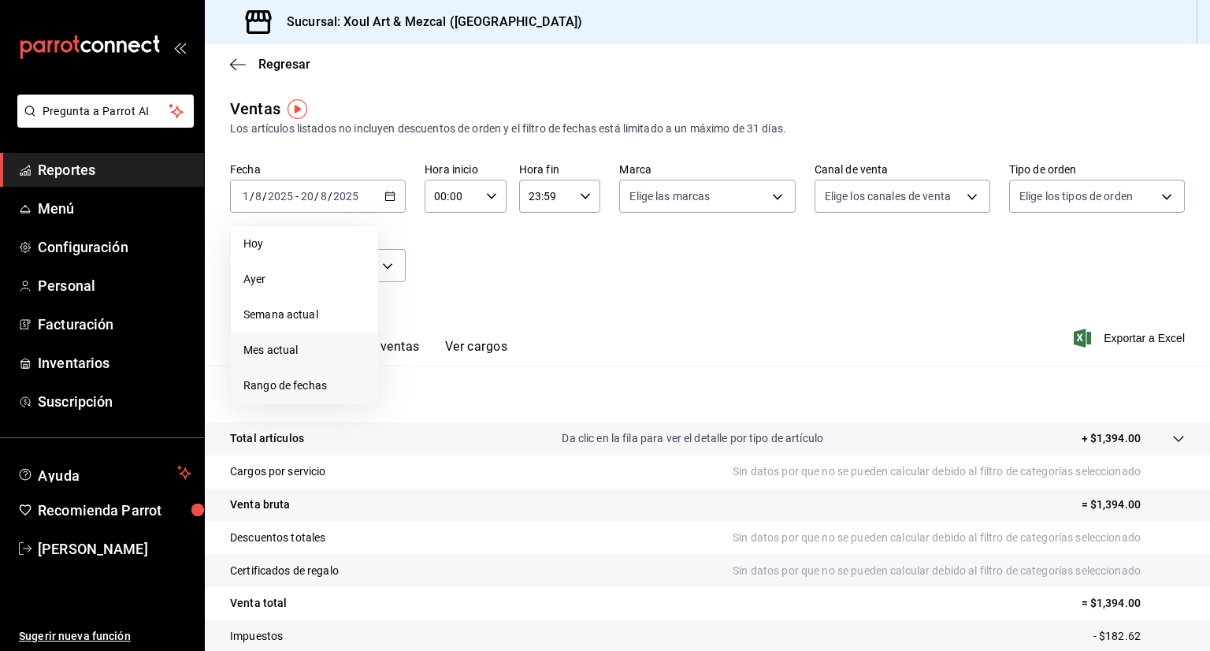
click at [279, 388] on span "Rango de fechas" at bounding box center [304, 385] width 122 height 17
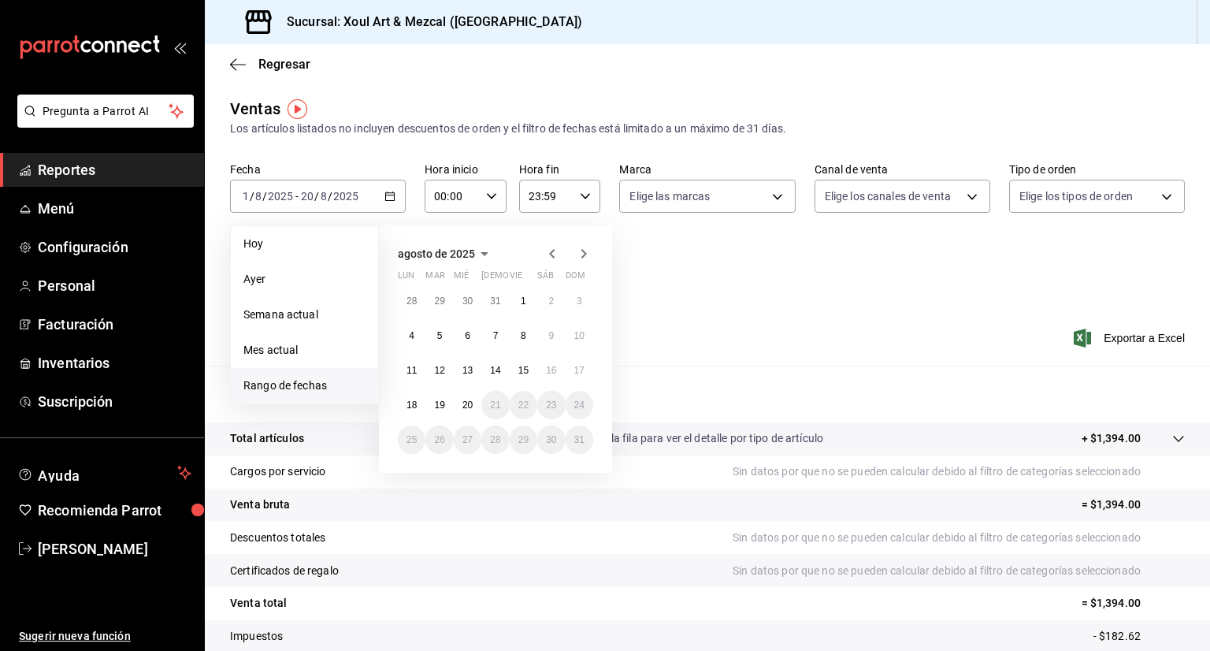
click at [546, 258] on icon "button" at bounding box center [552, 253] width 19 height 19
click at [430, 294] on button "1" at bounding box center [439, 301] width 28 height 28
click at [495, 442] on abbr "31" at bounding box center [495, 439] width 10 height 11
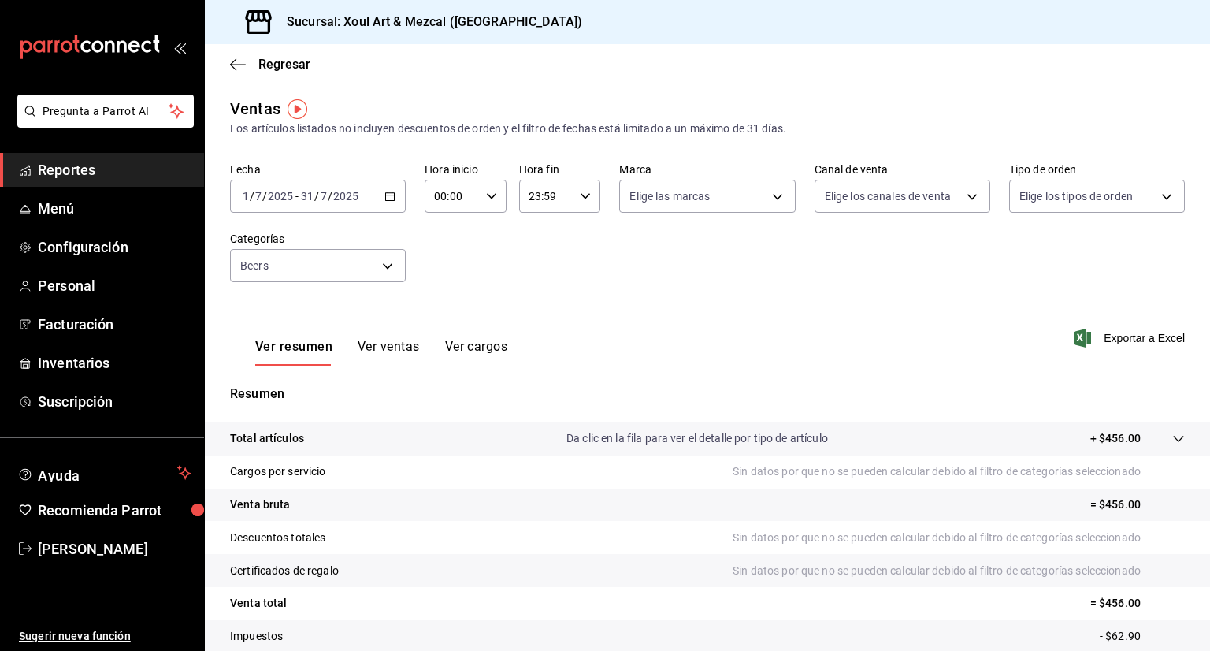
click at [506, 272] on div "Fecha [DATE] [DATE] - [DATE] [DATE] Hora inicio 00:00 Hora inicio Hora fin 23:5…" at bounding box center [707, 231] width 955 height 139
click at [1145, 340] on span "Exportar a Excel" at bounding box center [1131, 338] width 108 height 19
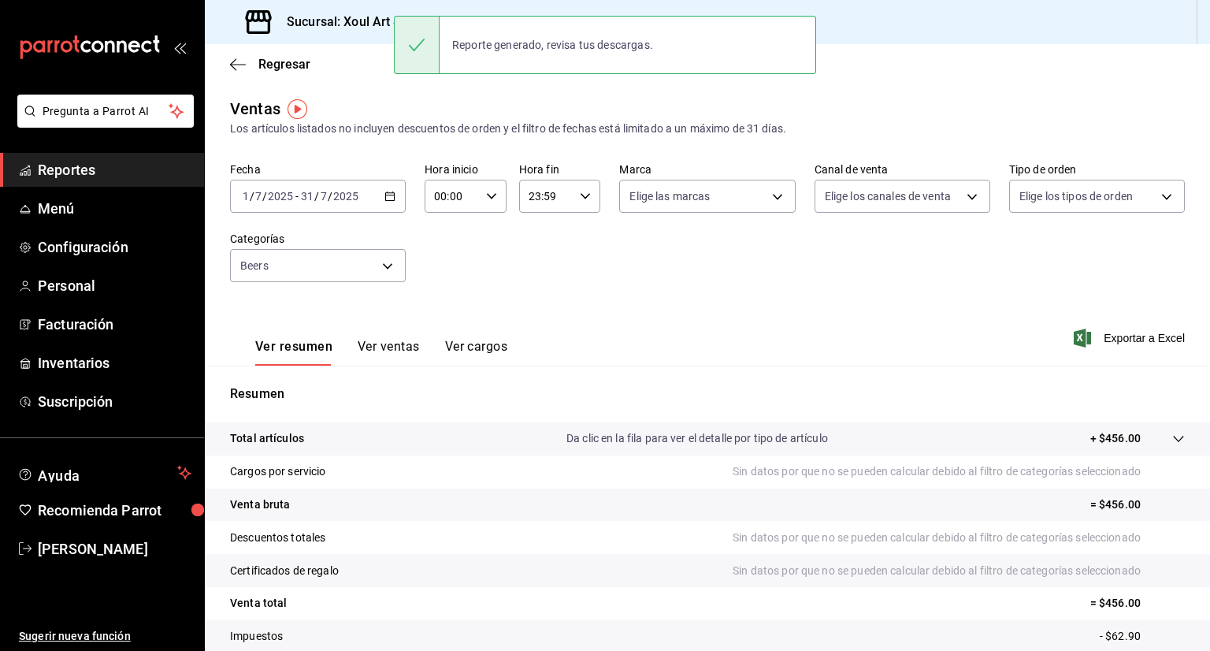
click at [903, 75] on div "Regresar" at bounding box center [707, 64] width 1005 height 40
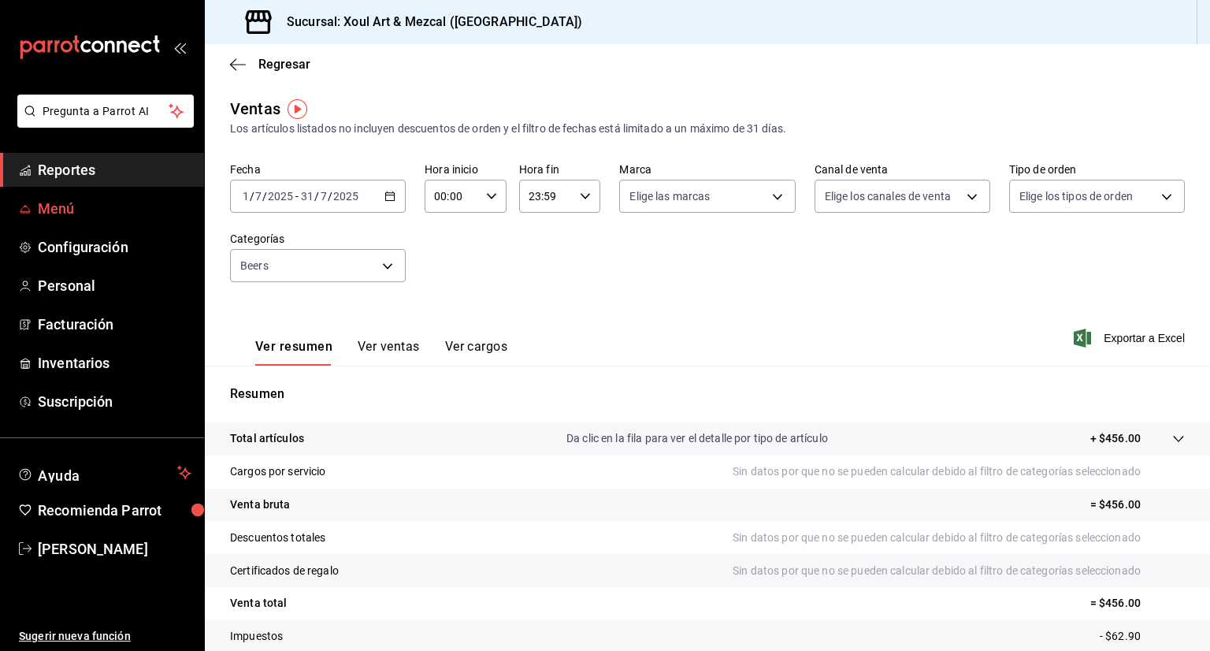
click at [32, 207] on link "Menú" at bounding box center [102, 208] width 204 height 34
